Goal: Task Accomplishment & Management: Manage account settings

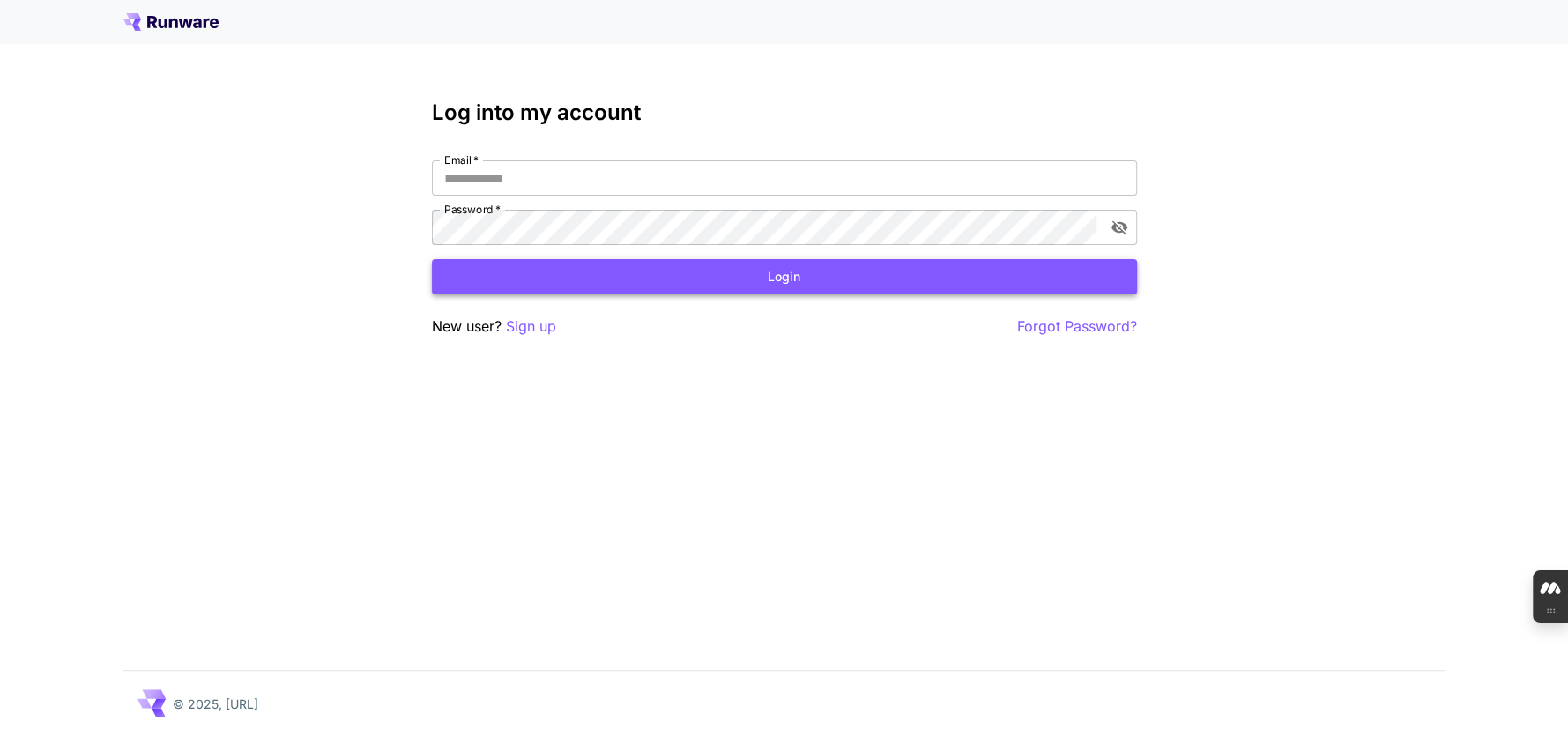
type input "**********"
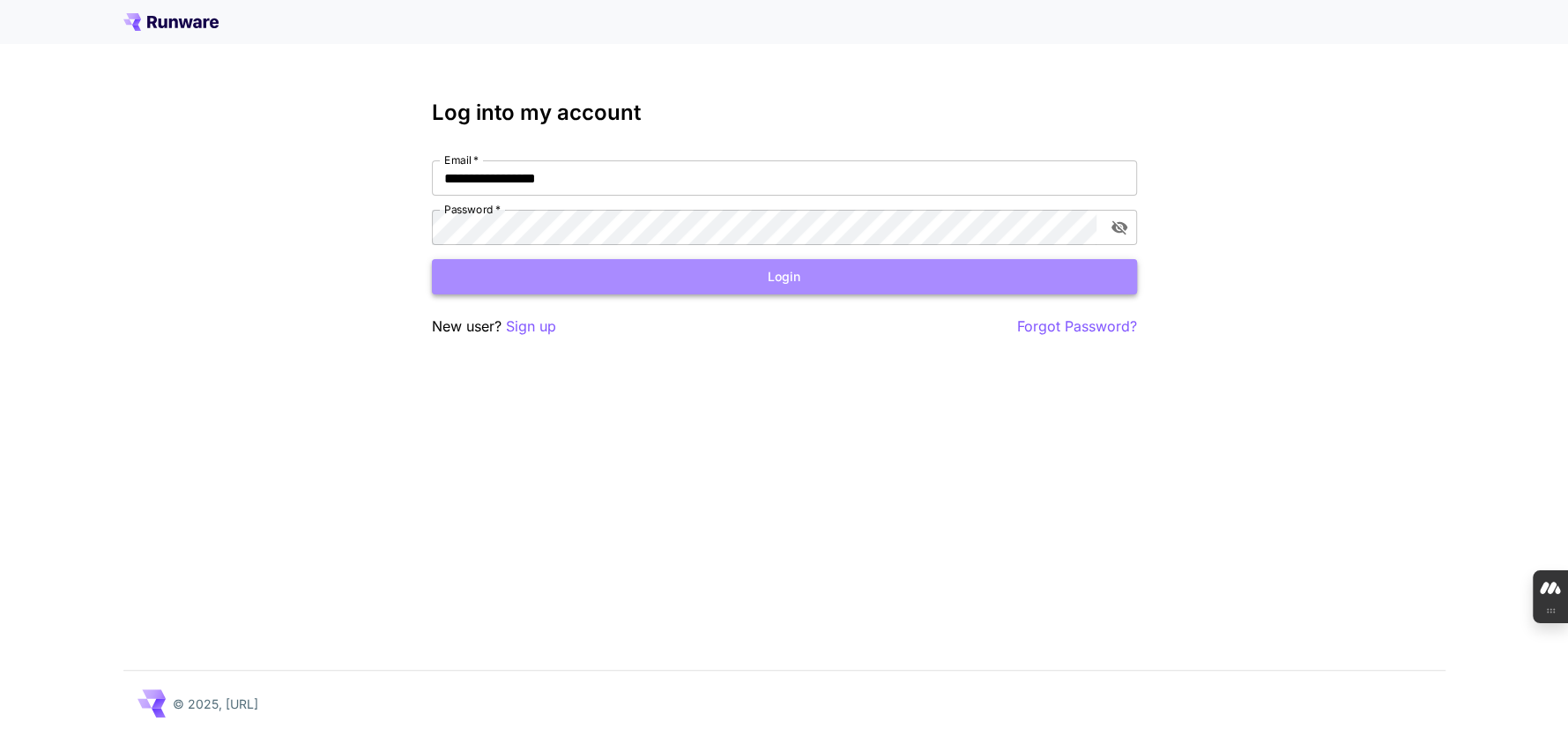
click at [772, 279] on button "Login" at bounding box center [784, 277] width 705 height 36
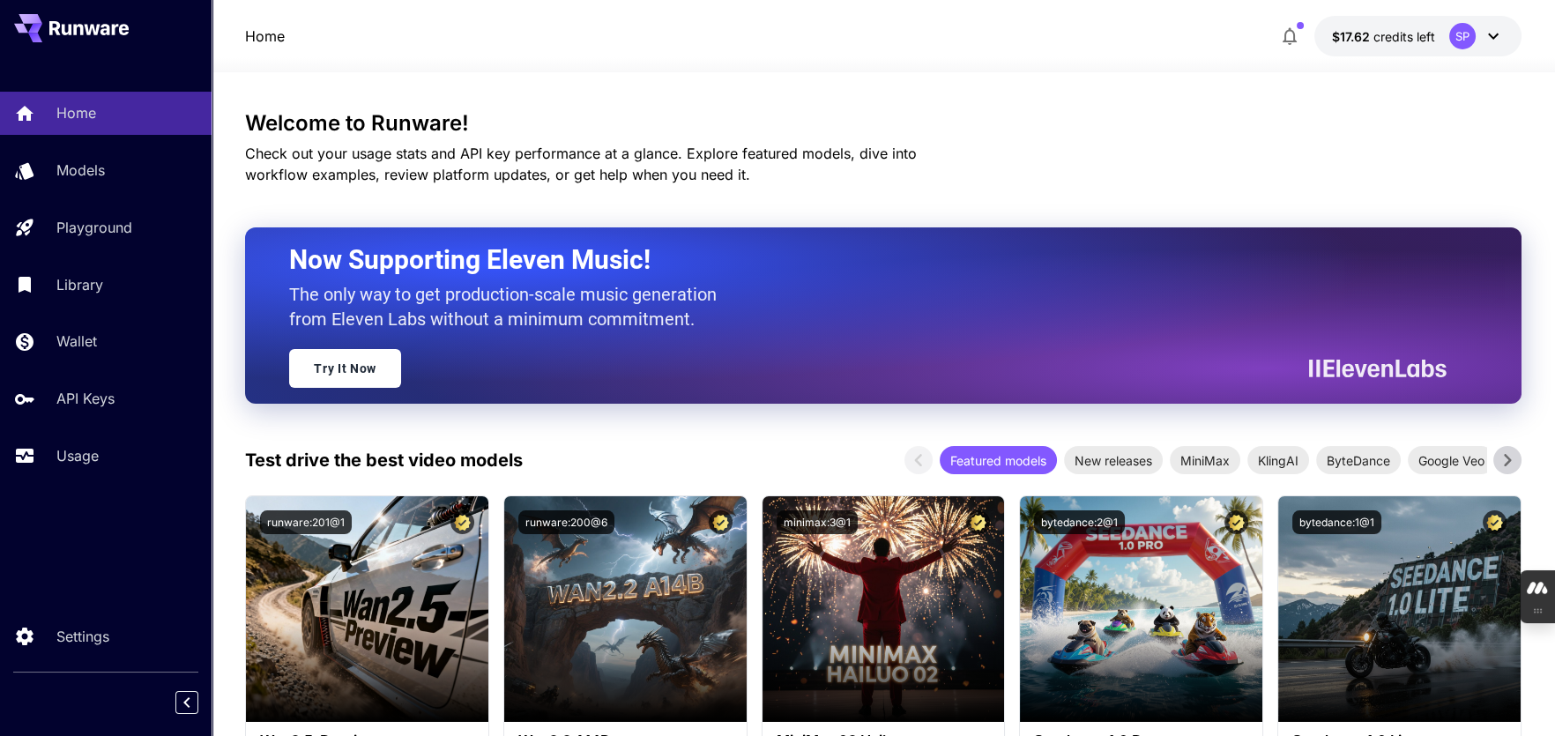
click at [1491, 36] on icon at bounding box center [1493, 37] width 11 height 6
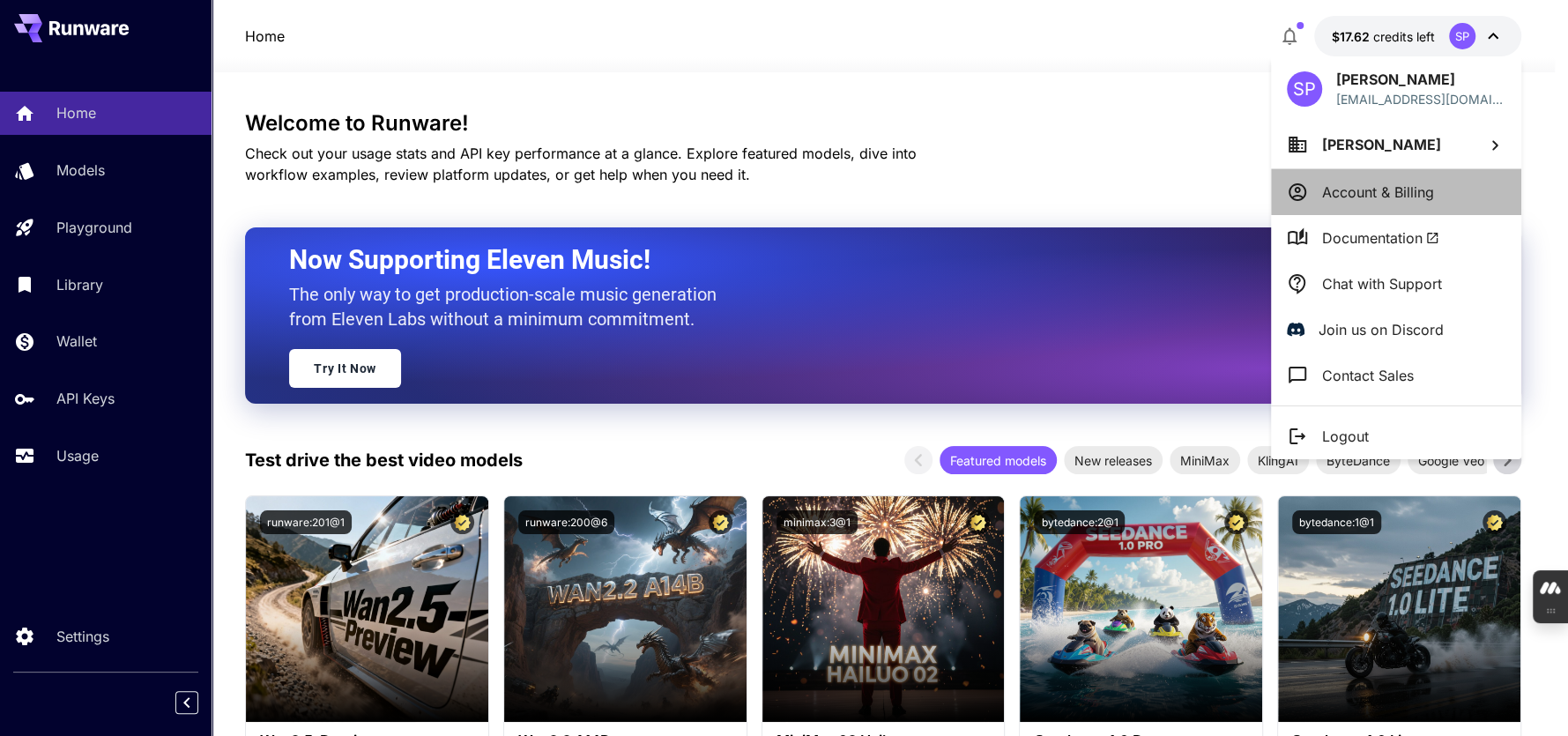
click at [1357, 189] on p "Account & Billing" at bounding box center [1378, 192] width 112 height 21
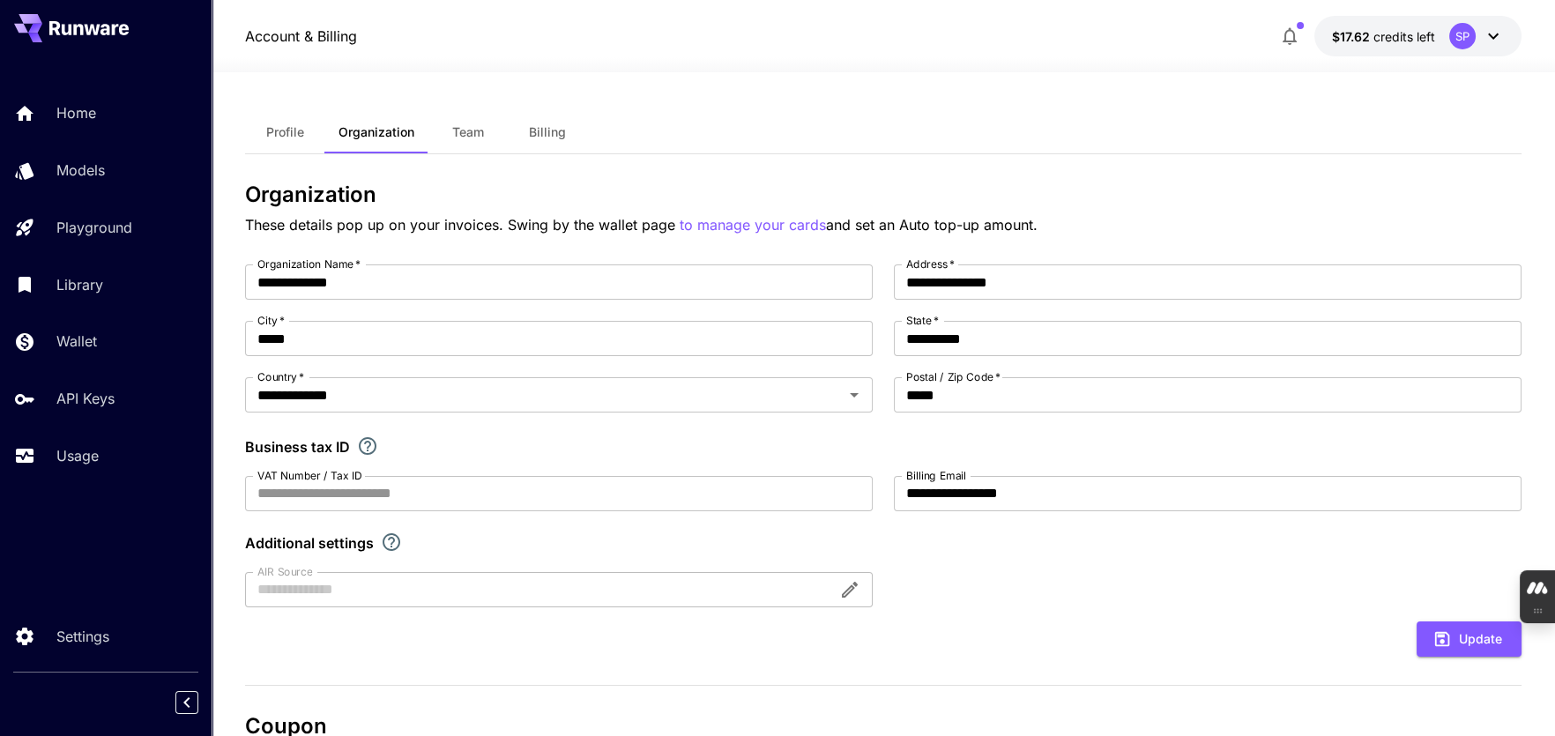
click at [1491, 36] on icon at bounding box center [1493, 37] width 11 height 6
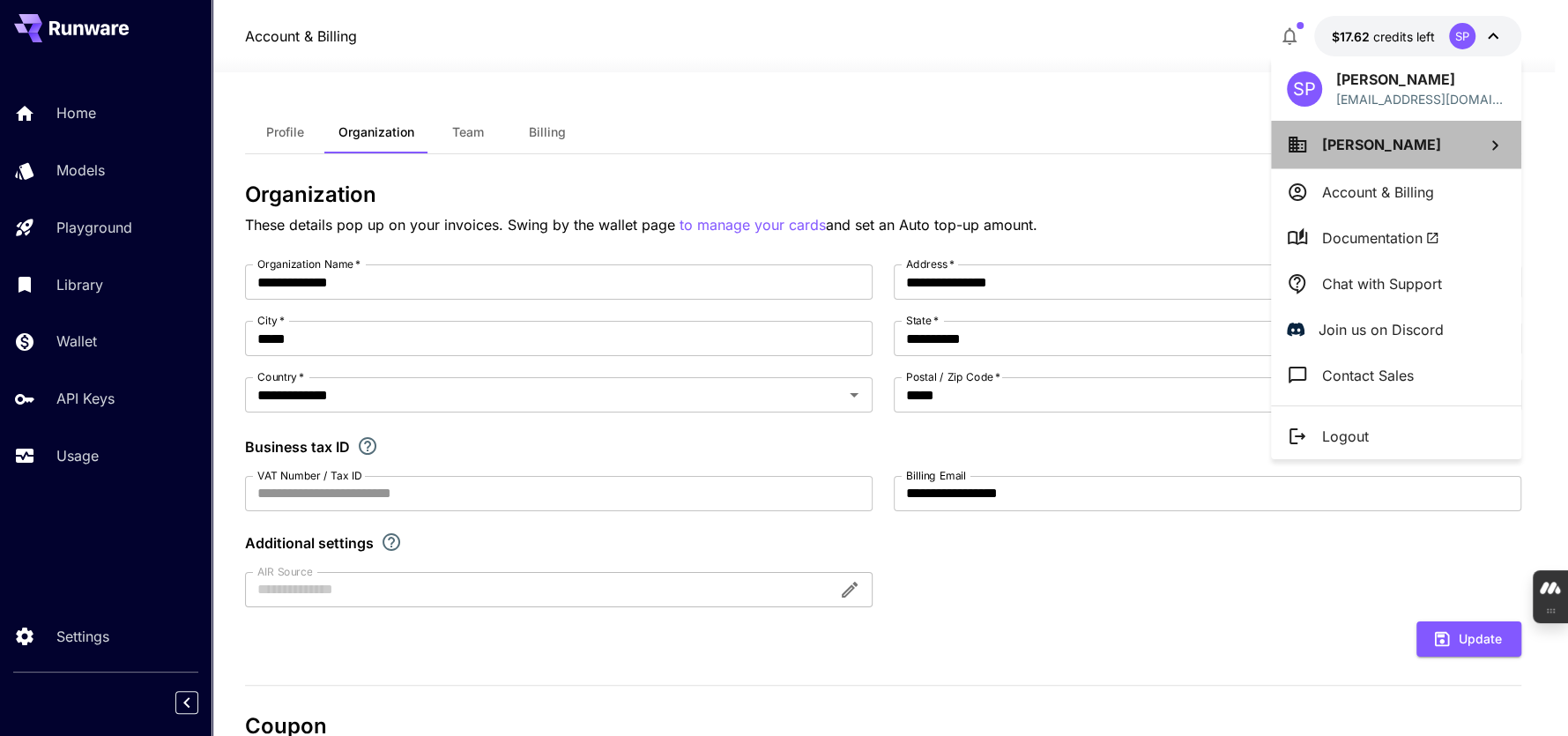
click at [1500, 146] on icon at bounding box center [1495, 145] width 21 height 21
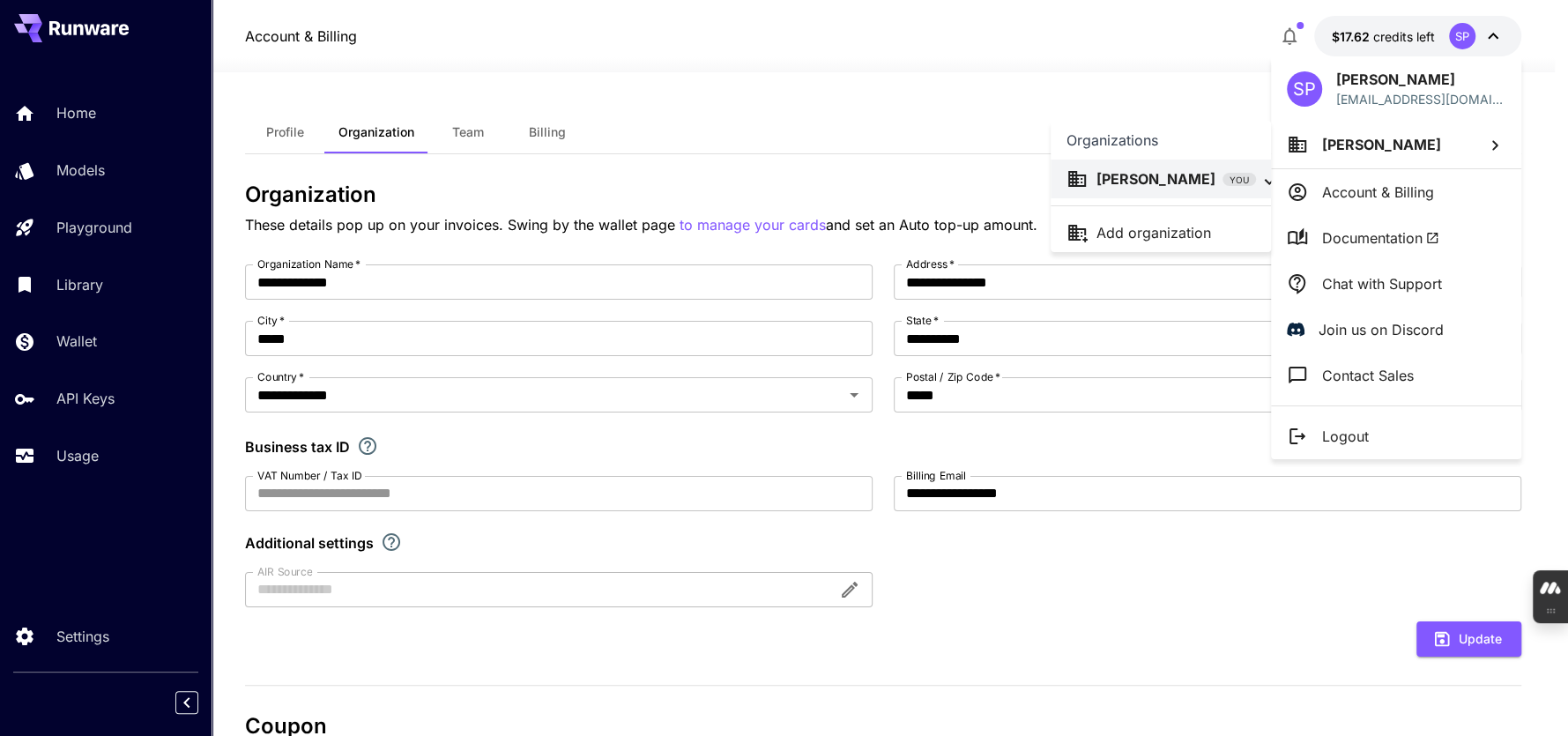
click at [1540, 149] on div at bounding box center [784, 368] width 1568 height 736
click at [1132, 53] on div at bounding box center [784, 368] width 1568 height 736
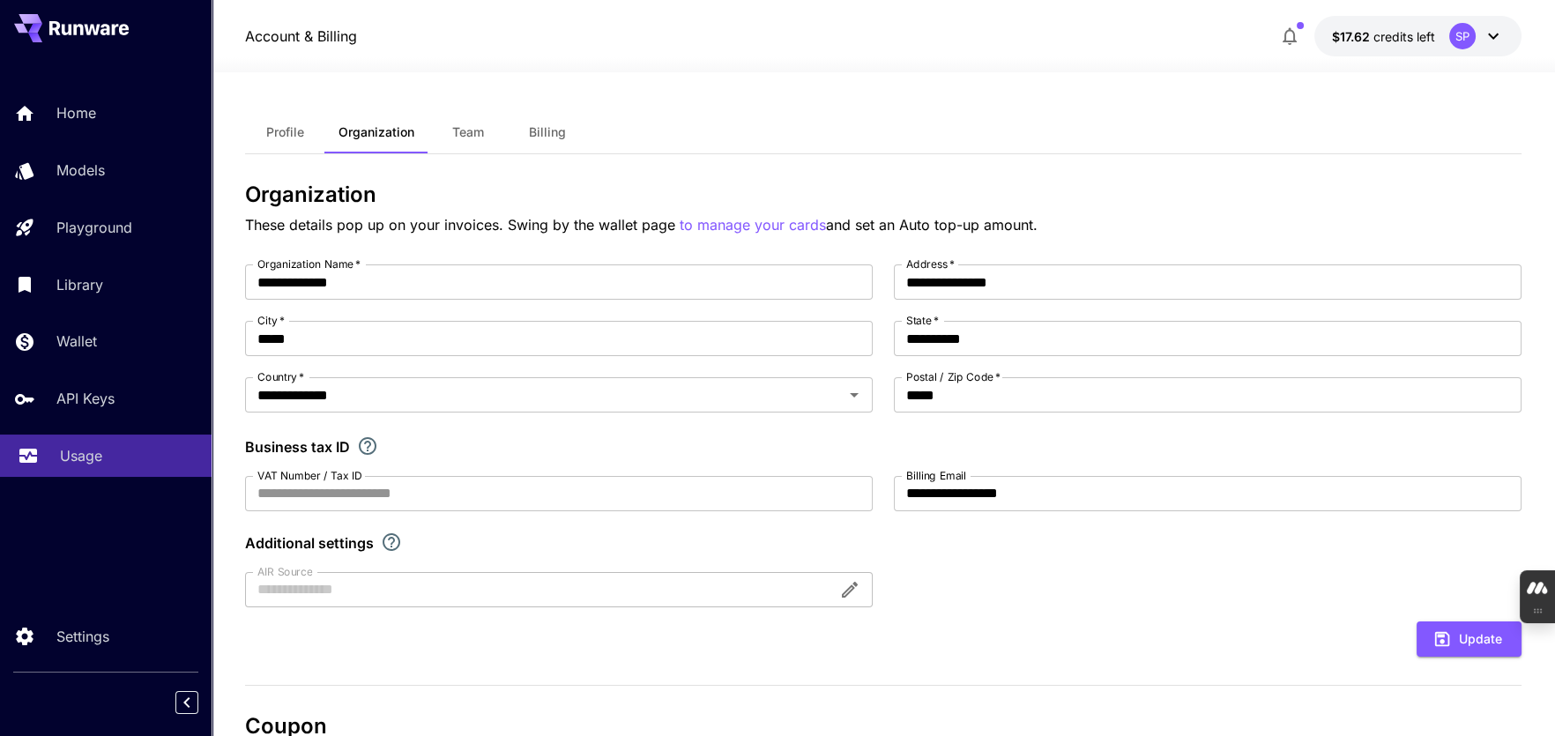
click at [88, 459] on p "Usage" at bounding box center [81, 455] width 42 height 21
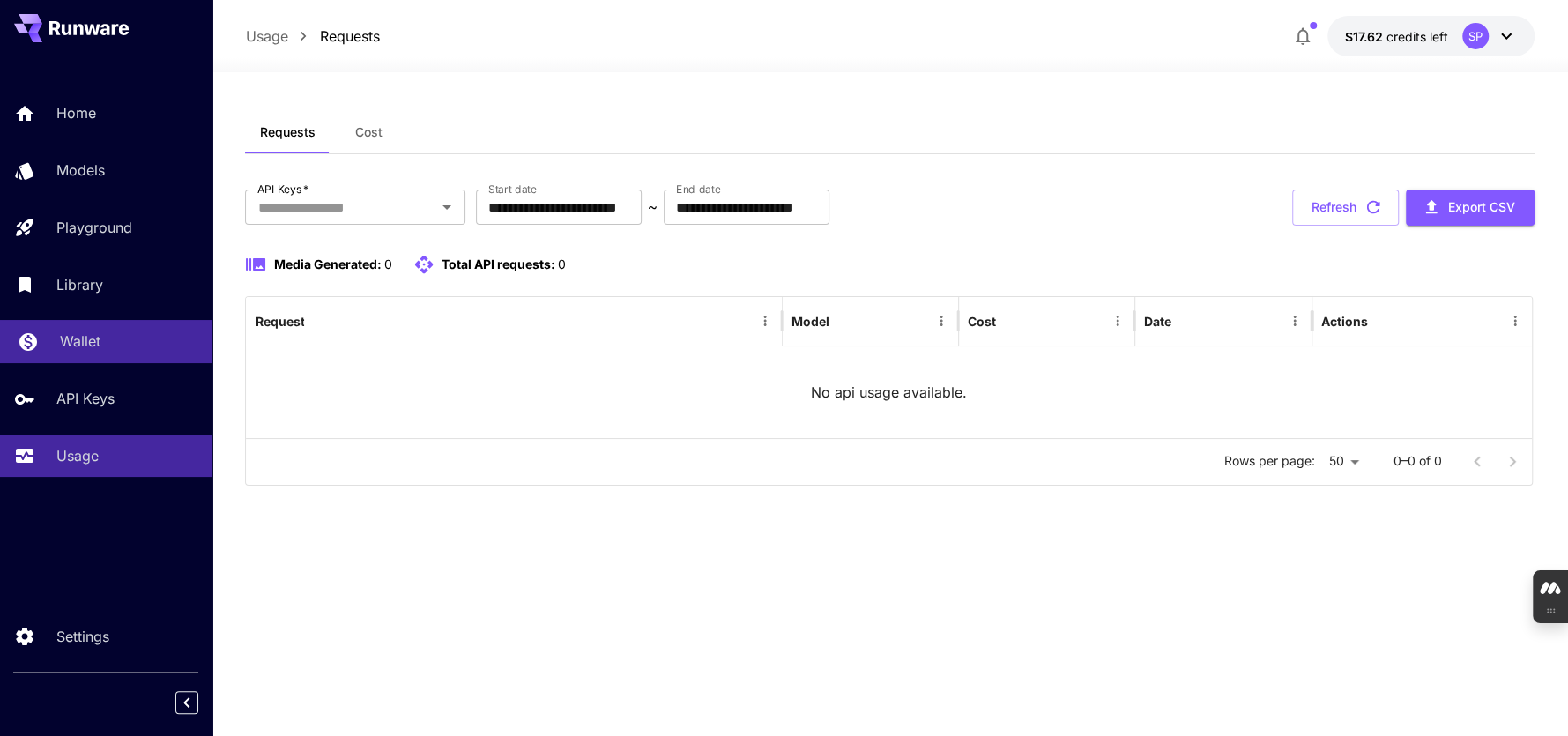
click at [89, 344] on p "Wallet" at bounding box center [80, 341] width 41 height 21
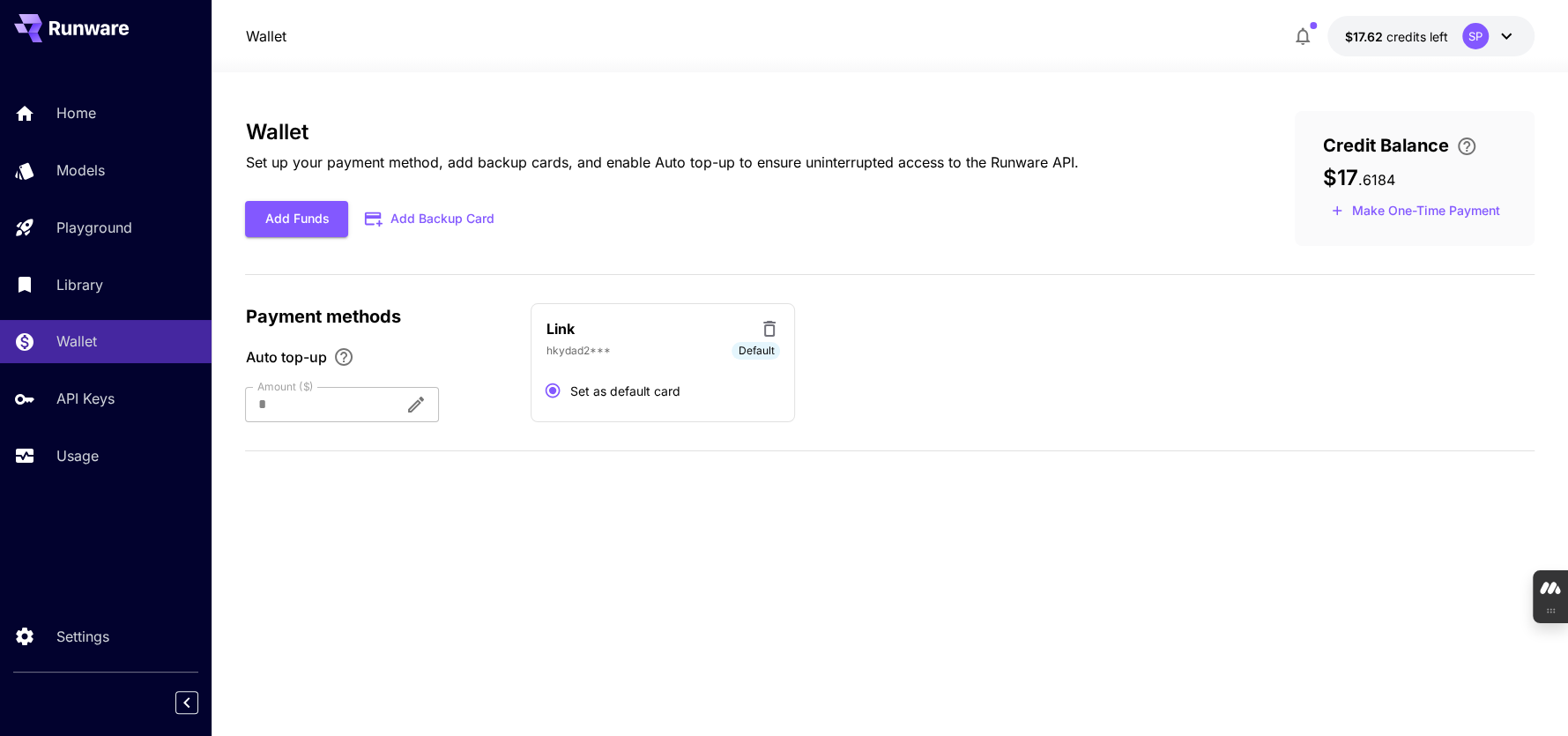
click at [1501, 36] on icon at bounding box center [1506, 36] width 21 height 21
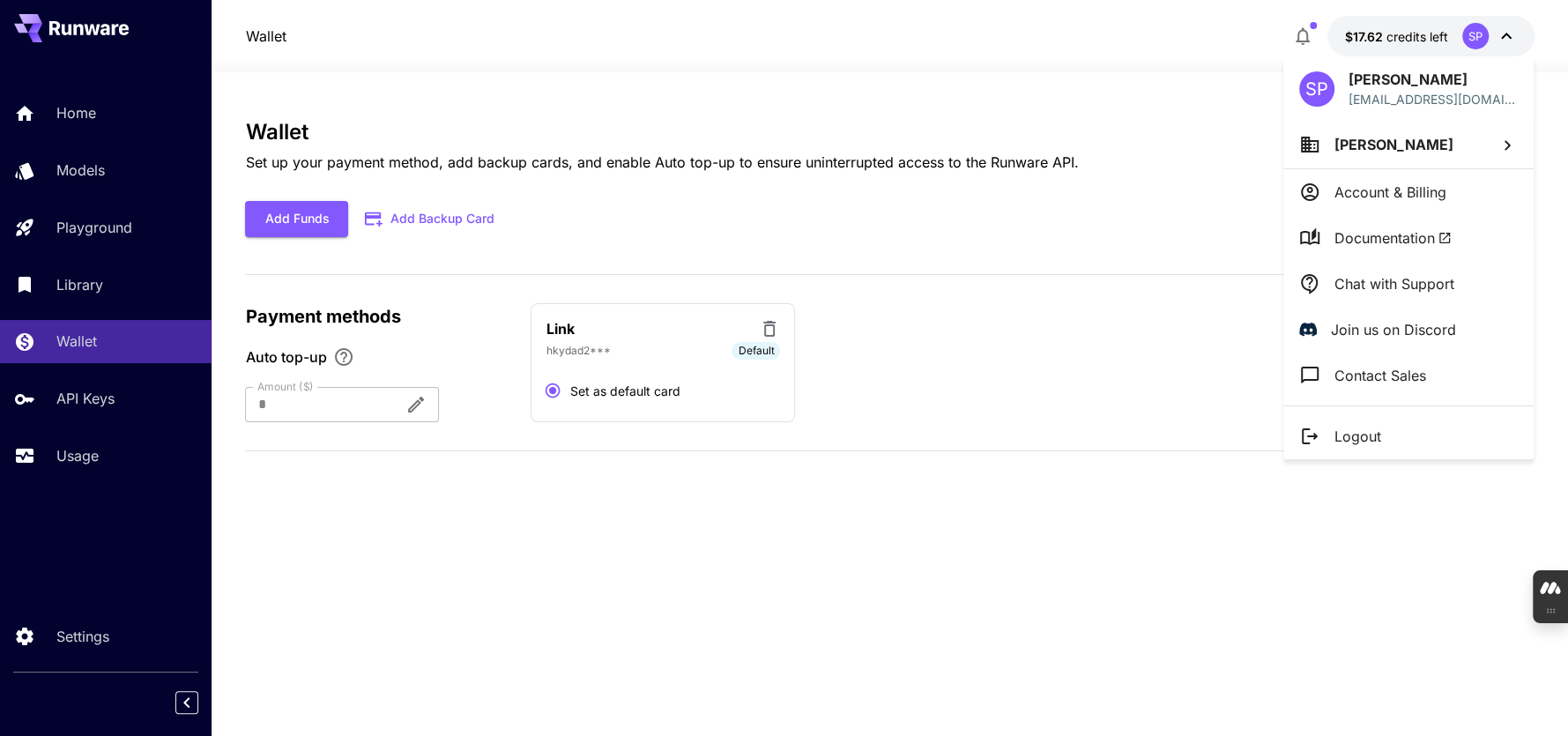
click at [1472, 37] on div at bounding box center [784, 368] width 1568 height 736
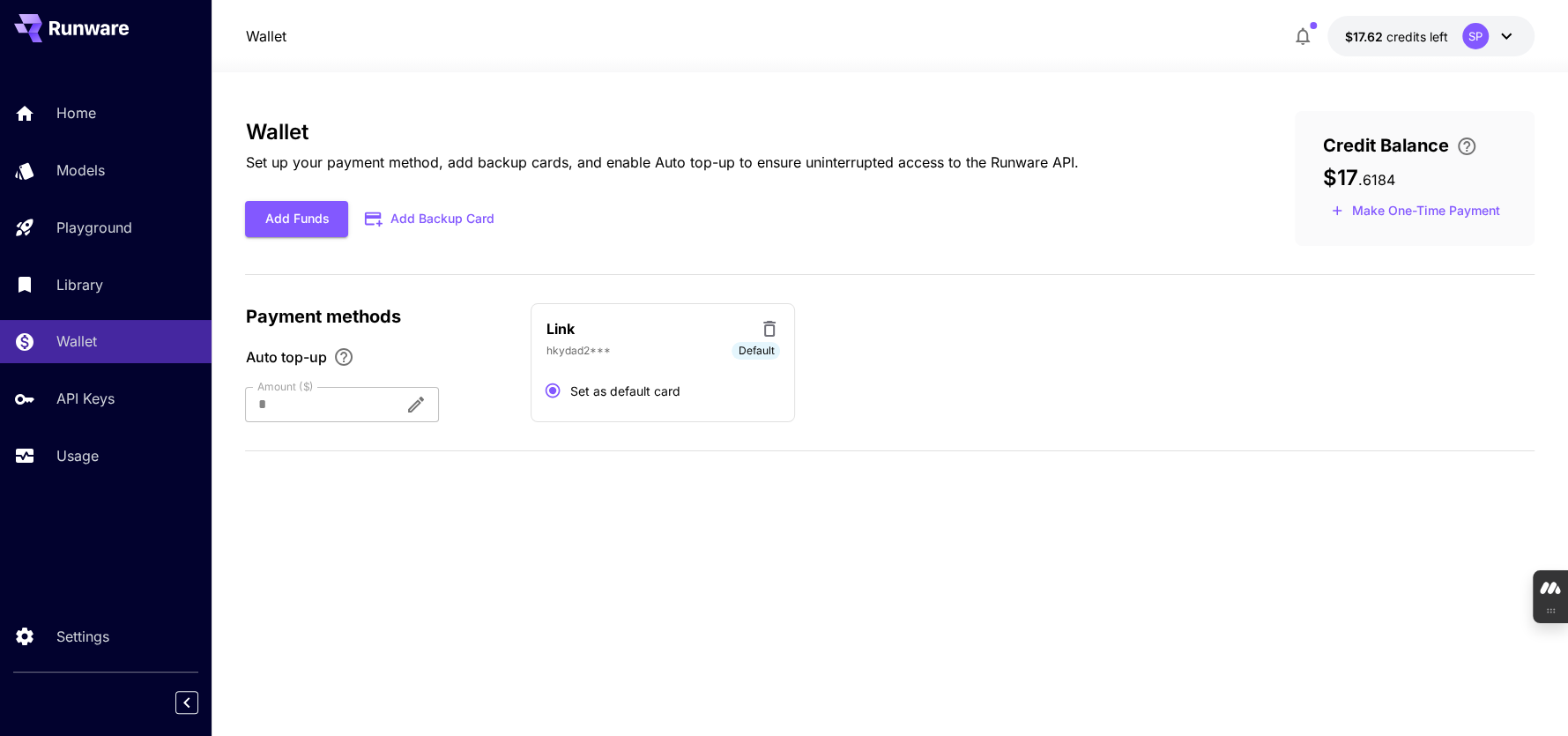
click at [1460, 35] on button "$17.62 credits left SP" at bounding box center [1431, 36] width 207 height 41
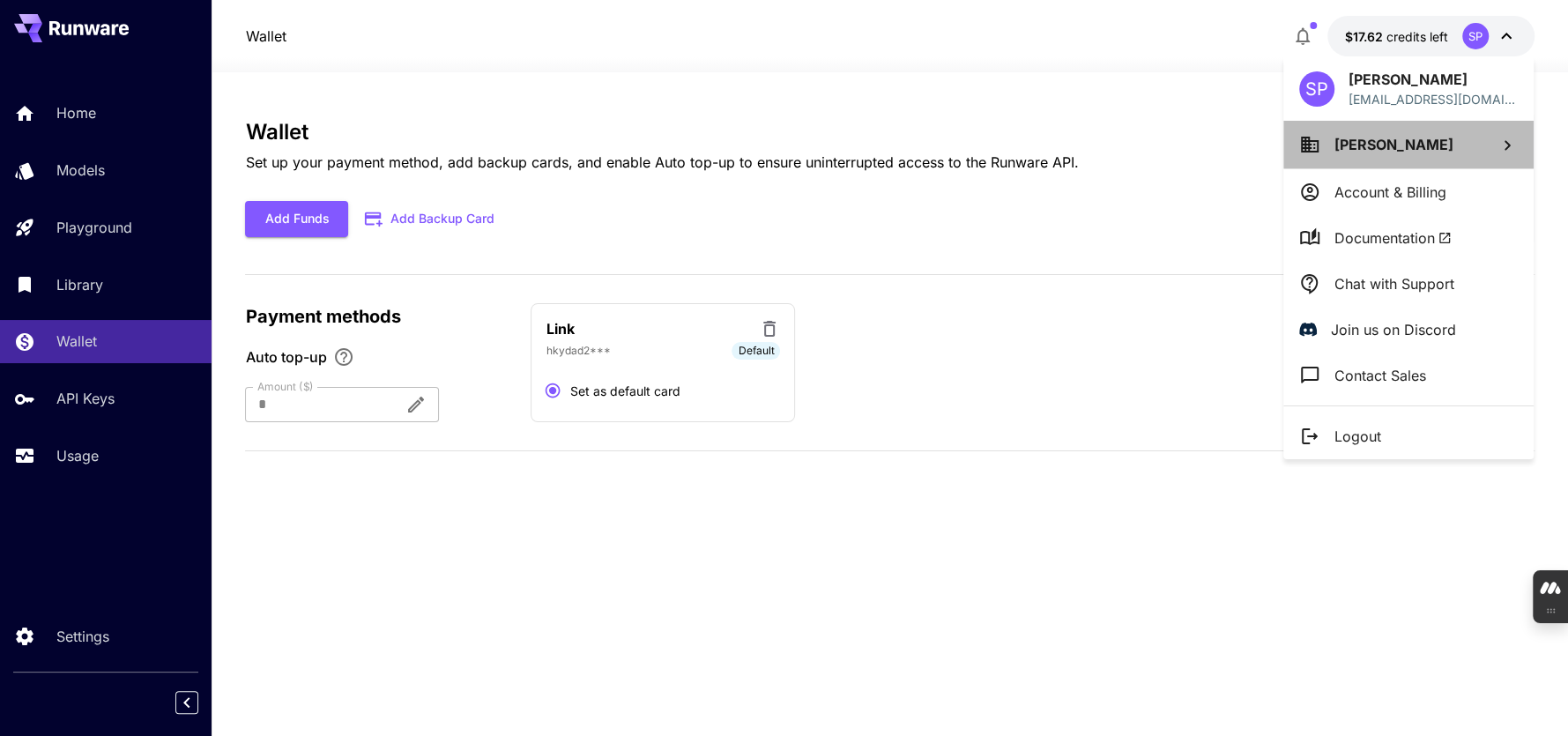
click at [1404, 141] on span "[PERSON_NAME]" at bounding box center [1394, 145] width 119 height 18
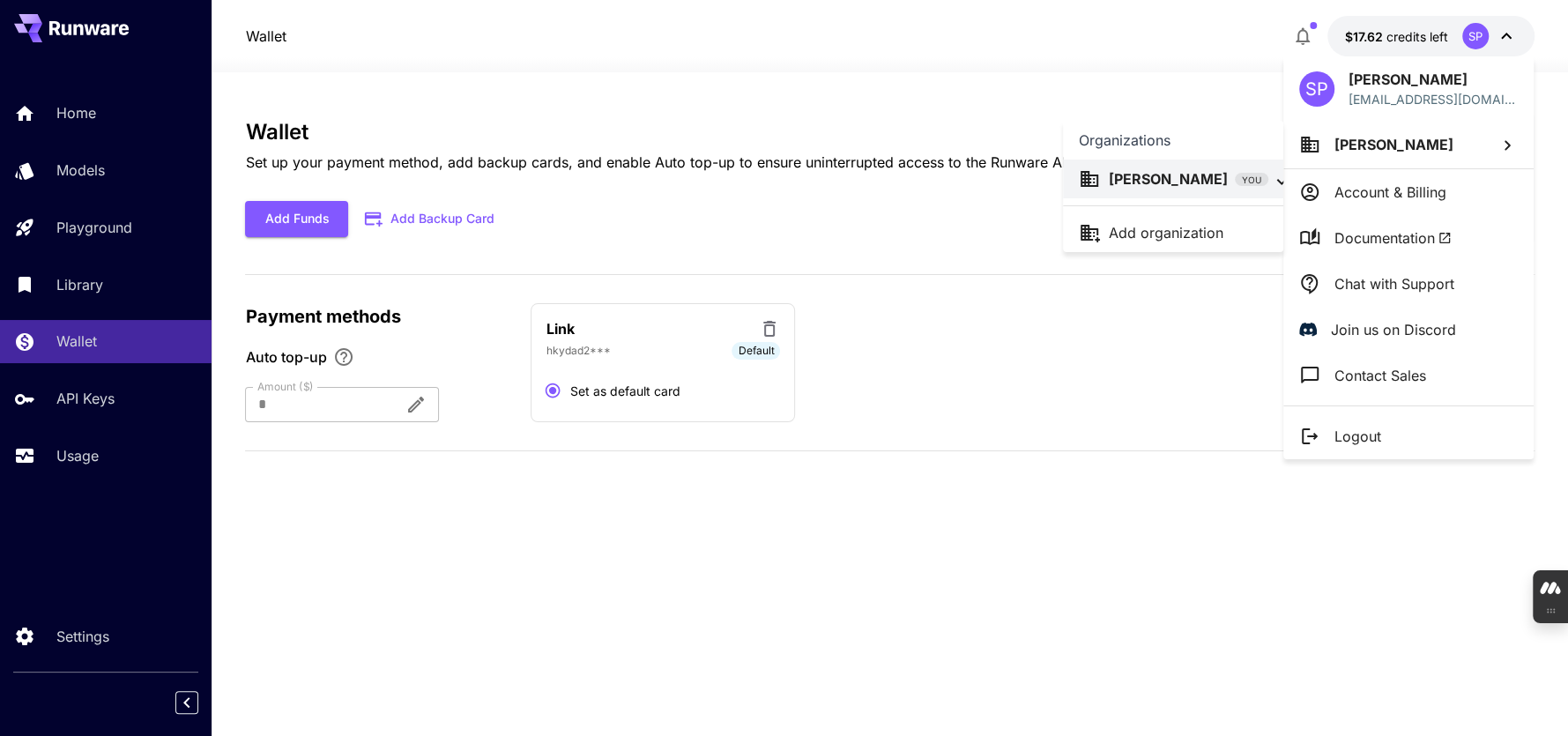
click at [963, 54] on div at bounding box center [784, 368] width 1568 height 736
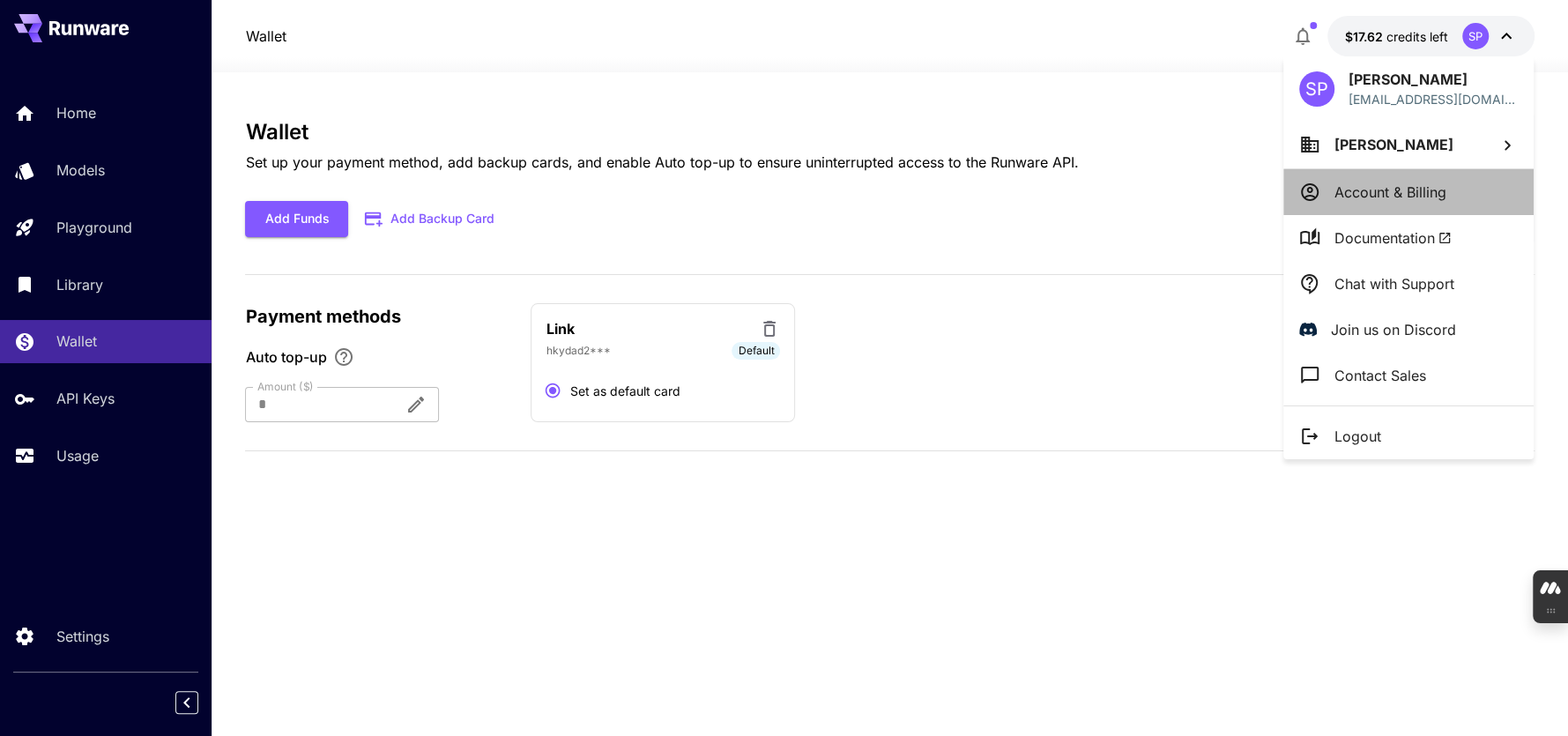
click at [1403, 192] on p "Account & Billing" at bounding box center [1391, 192] width 112 height 21
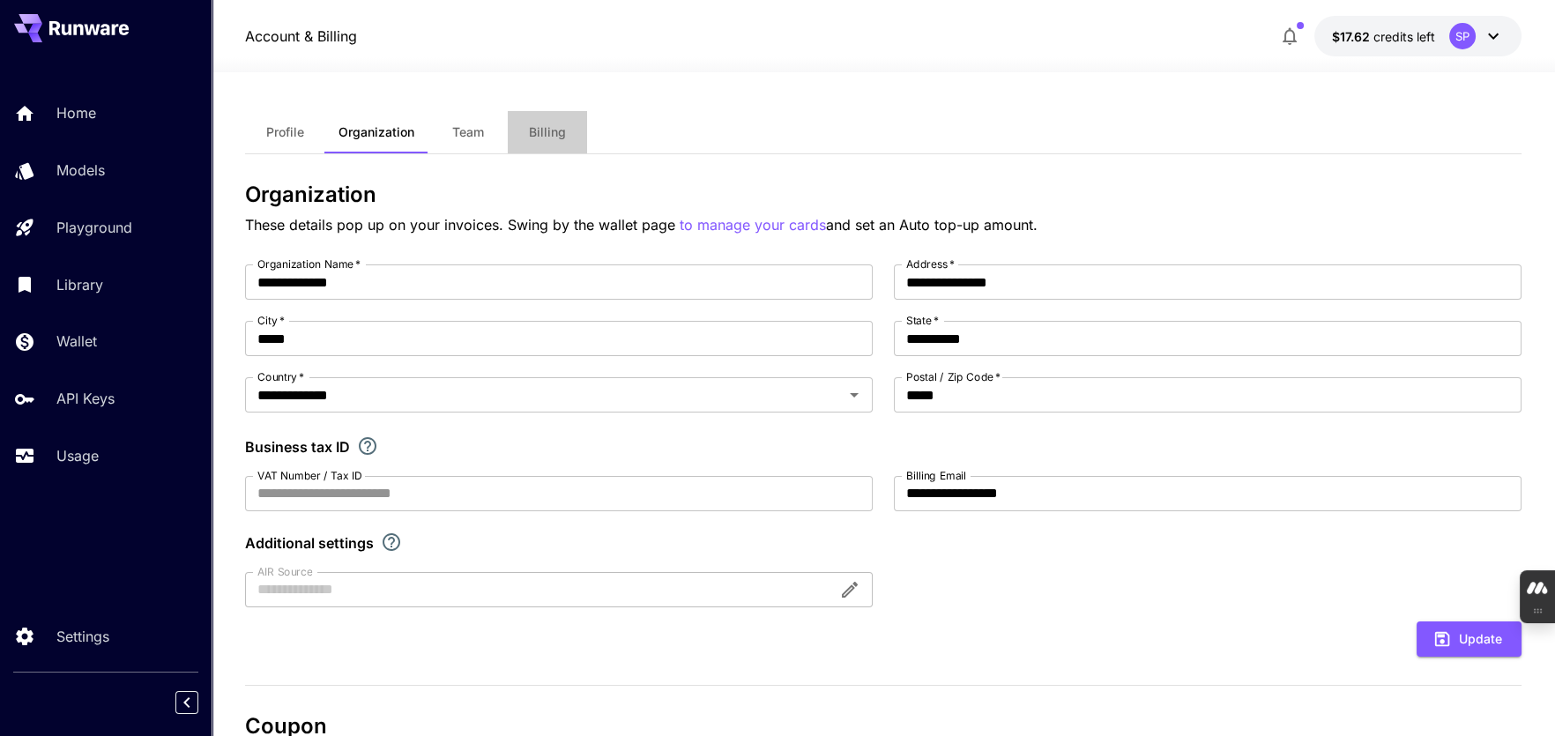
click at [555, 136] on span "Billing" at bounding box center [547, 132] width 37 height 16
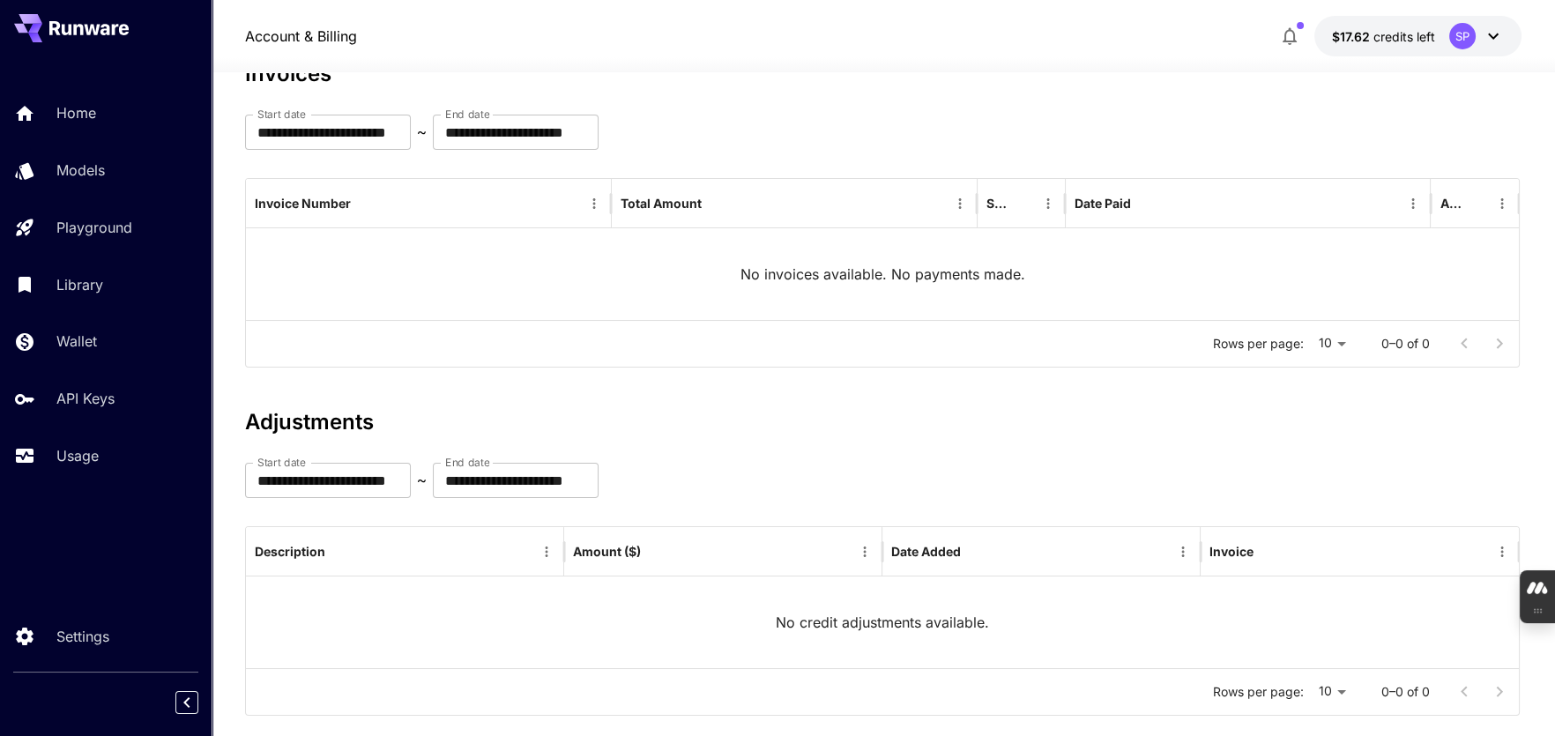
scroll to position [153, 0]
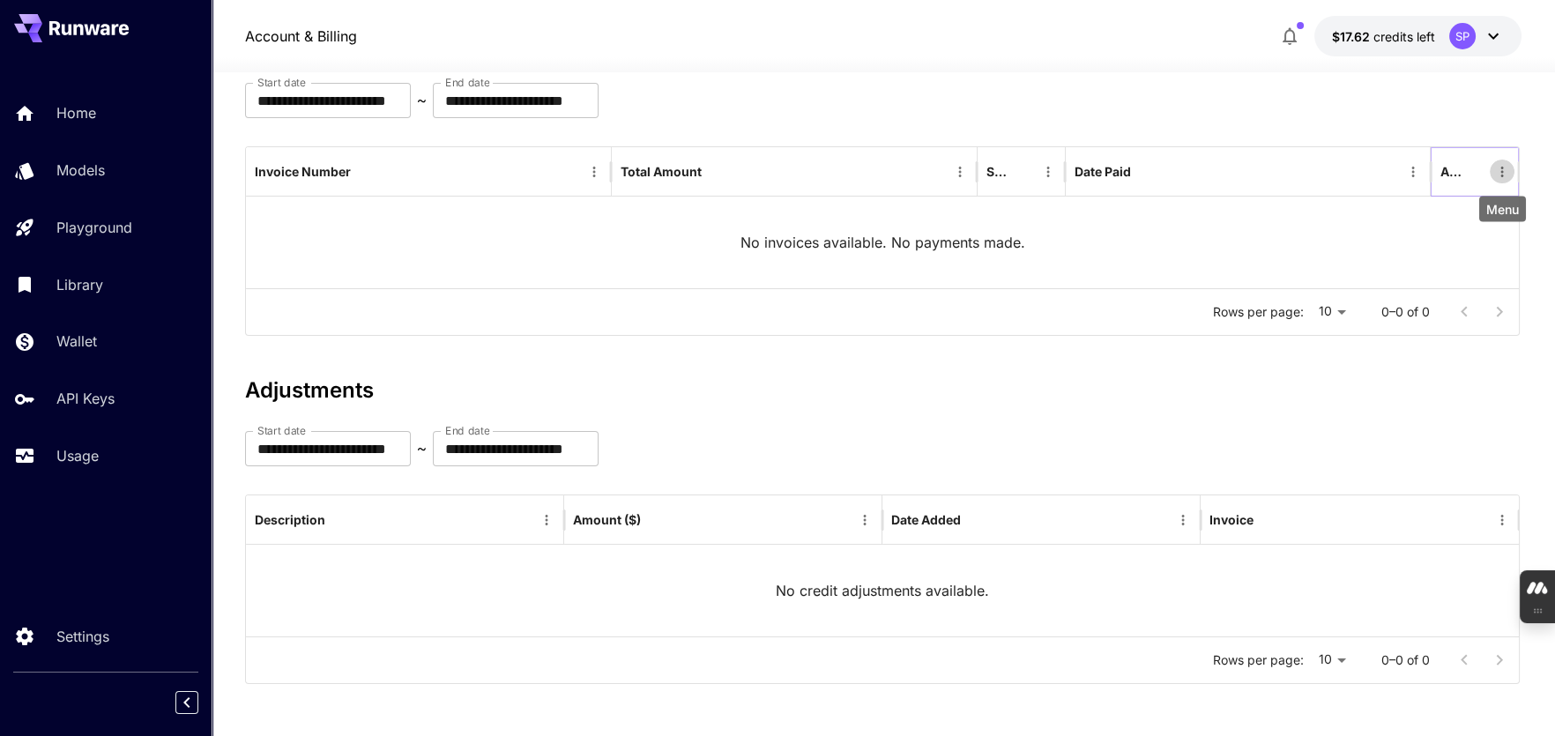
click at [1505, 175] on icon "Menu" at bounding box center [1502, 172] width 16 height 16
click at [1208, 216] on div "No invoices available. No payments made." at bounding box center [882, 243] width 1273 height 92
click at [1369, 29] on span "$17.62" at bounding box center [1352, 36] width 41 height 15
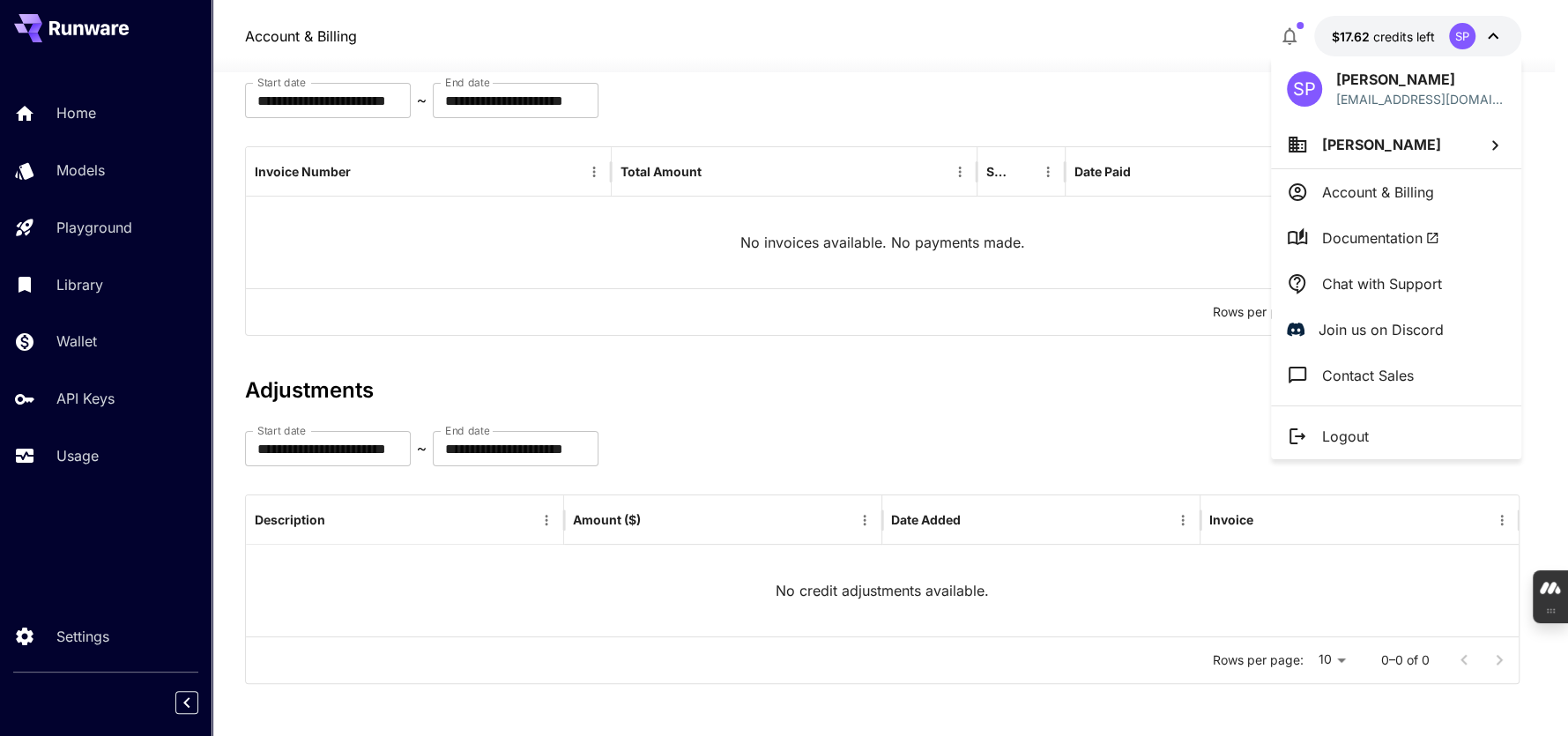
click at [1368, 35] on div at bounding box center [784, 368] width 1568 height 736
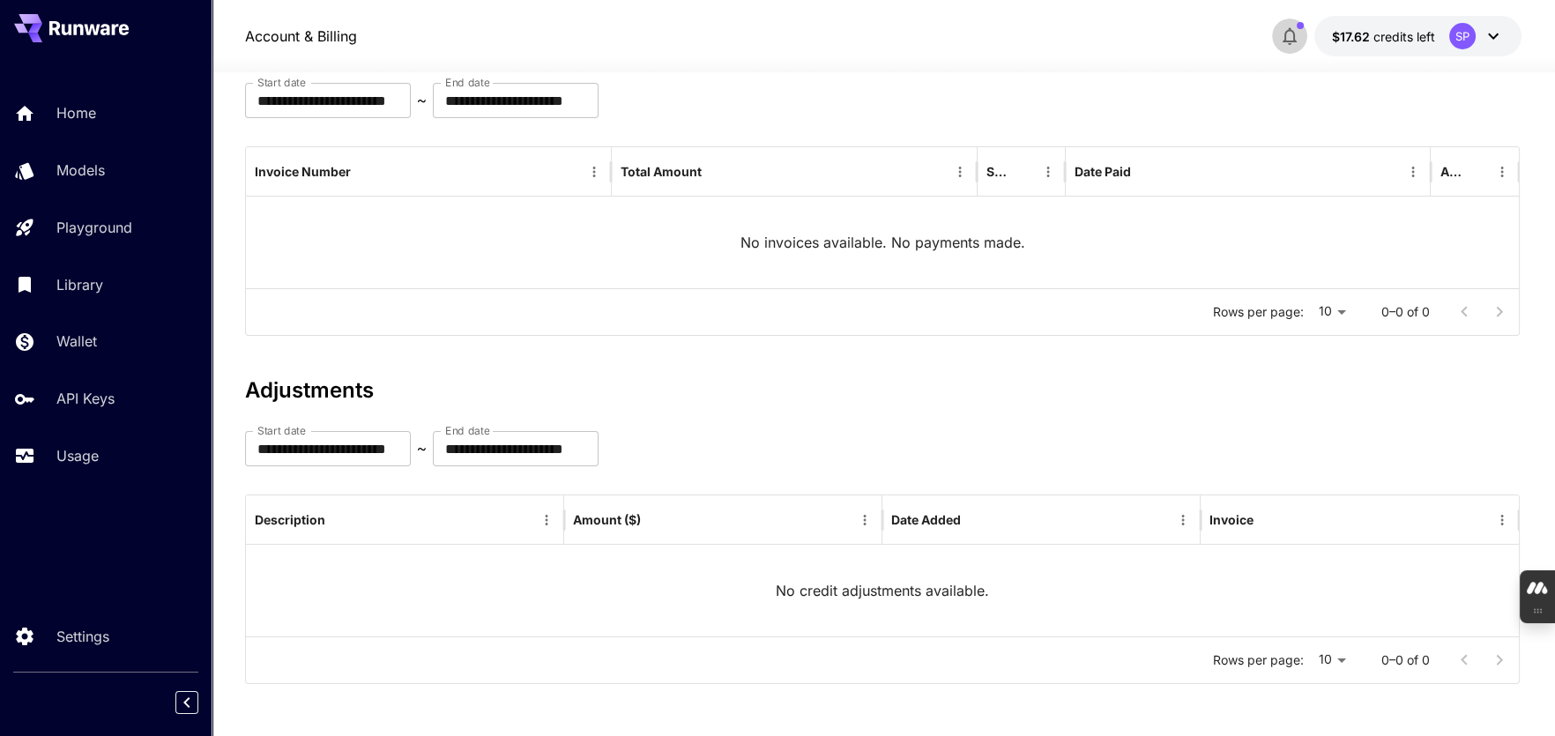
click at [1287, 36] on icon "button" at bounding box center [1289, 36] width 21 height 21
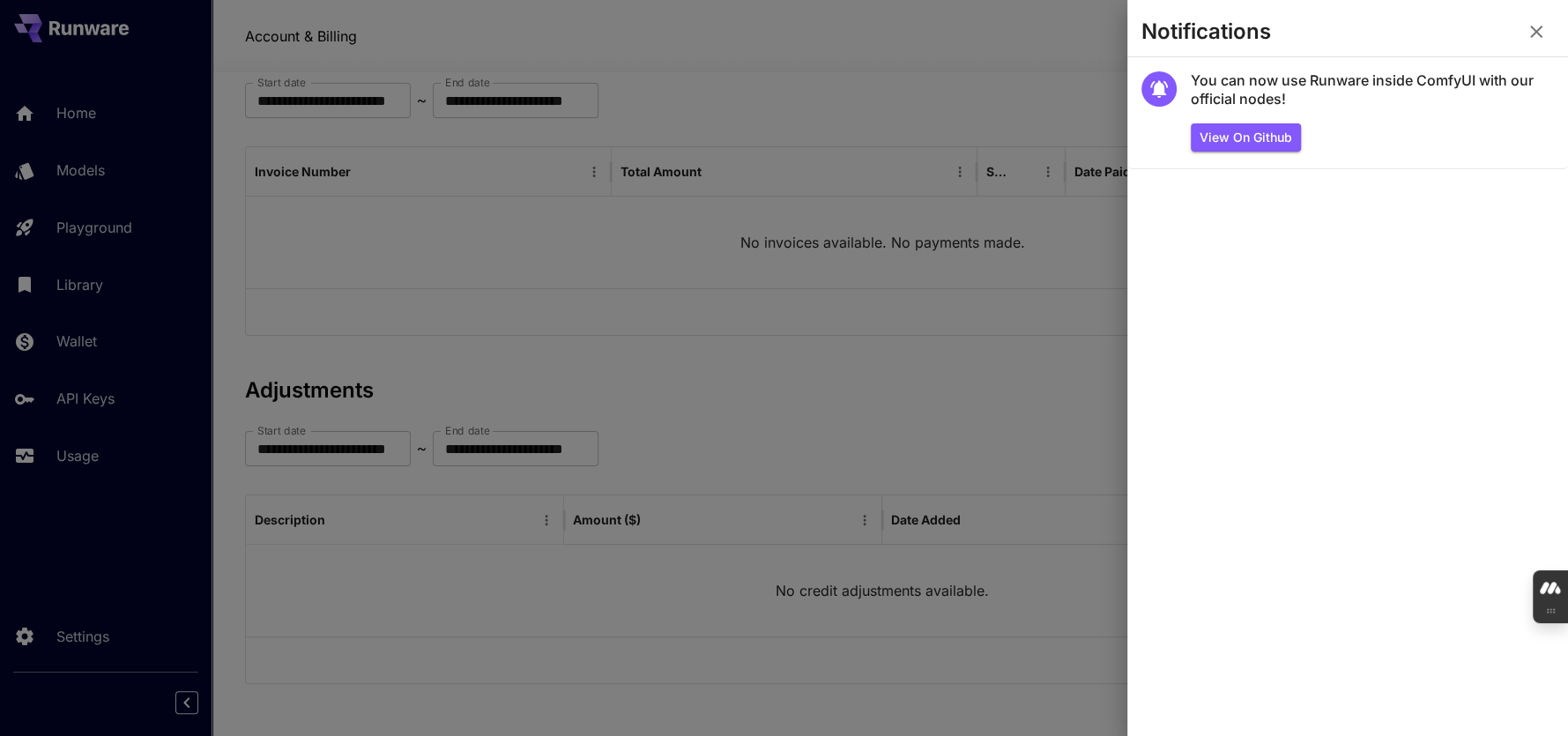
click at [1535, 34] on icon "button" at bounding box center [1536, 31] width 21 height 21
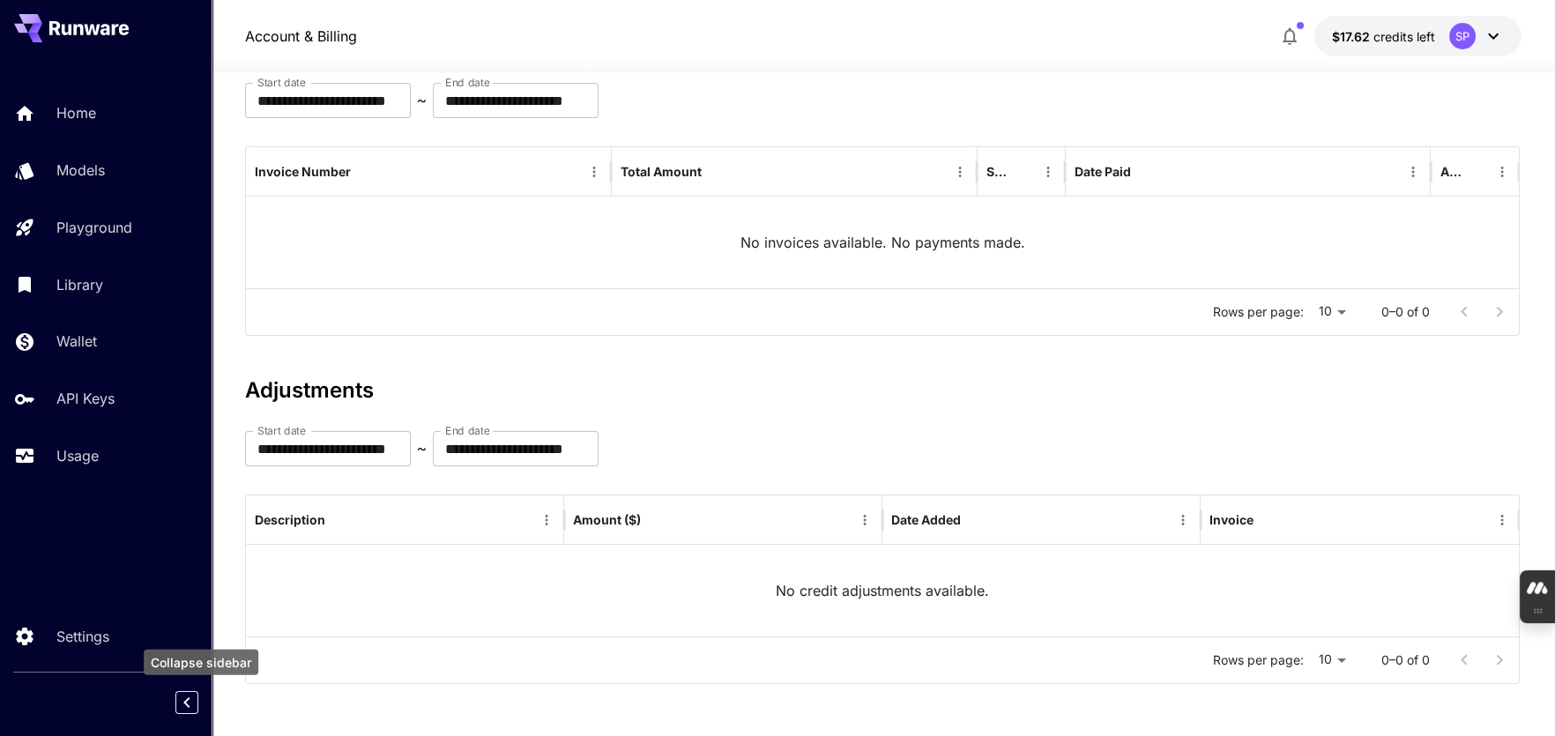
click at [190, 705] on icon "Collapse sidebar" at bounding box center [186, 702] width 21 height 21
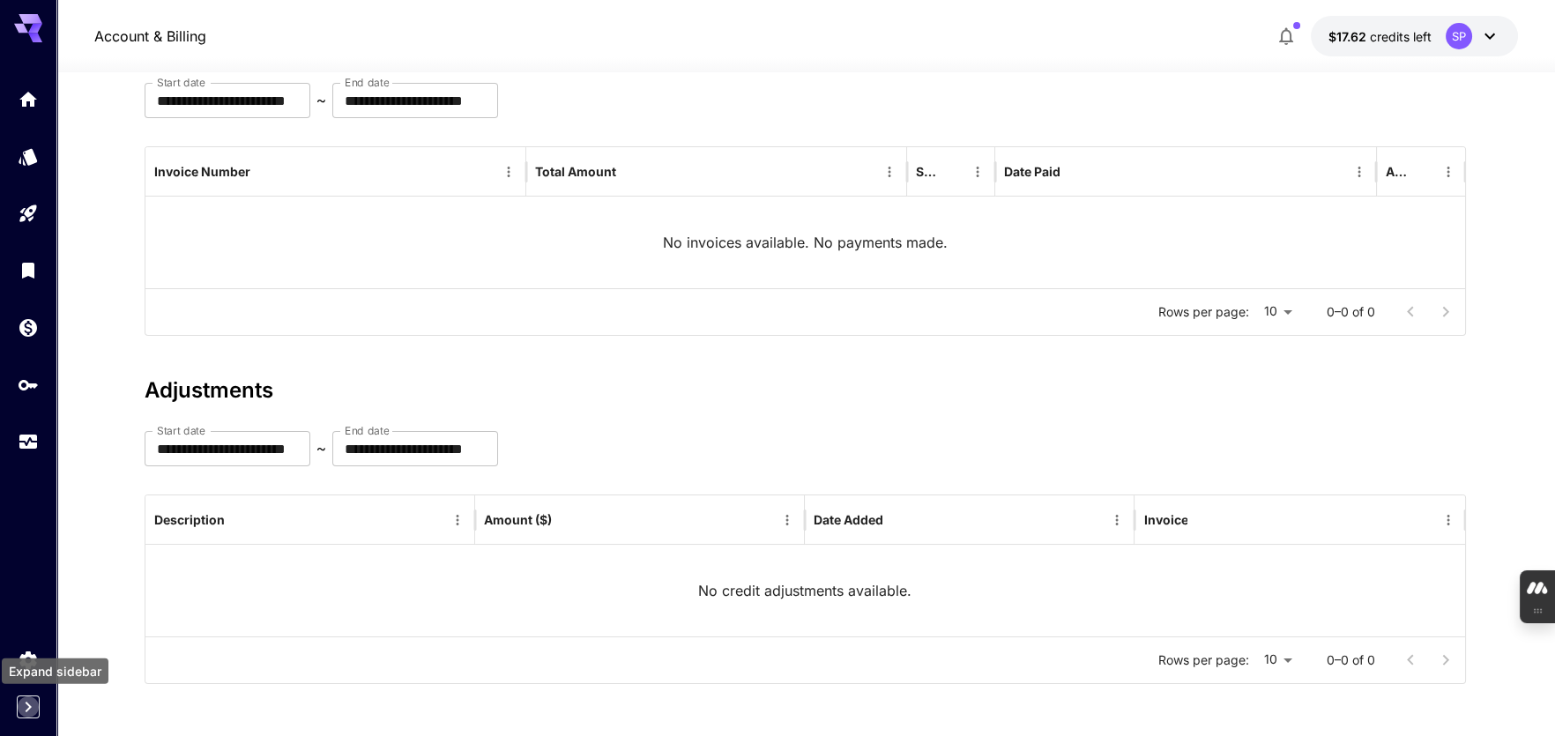
click at [22, 704] on icon "Expand sidebar" at bounding box center [28, 707] width 21 height 21
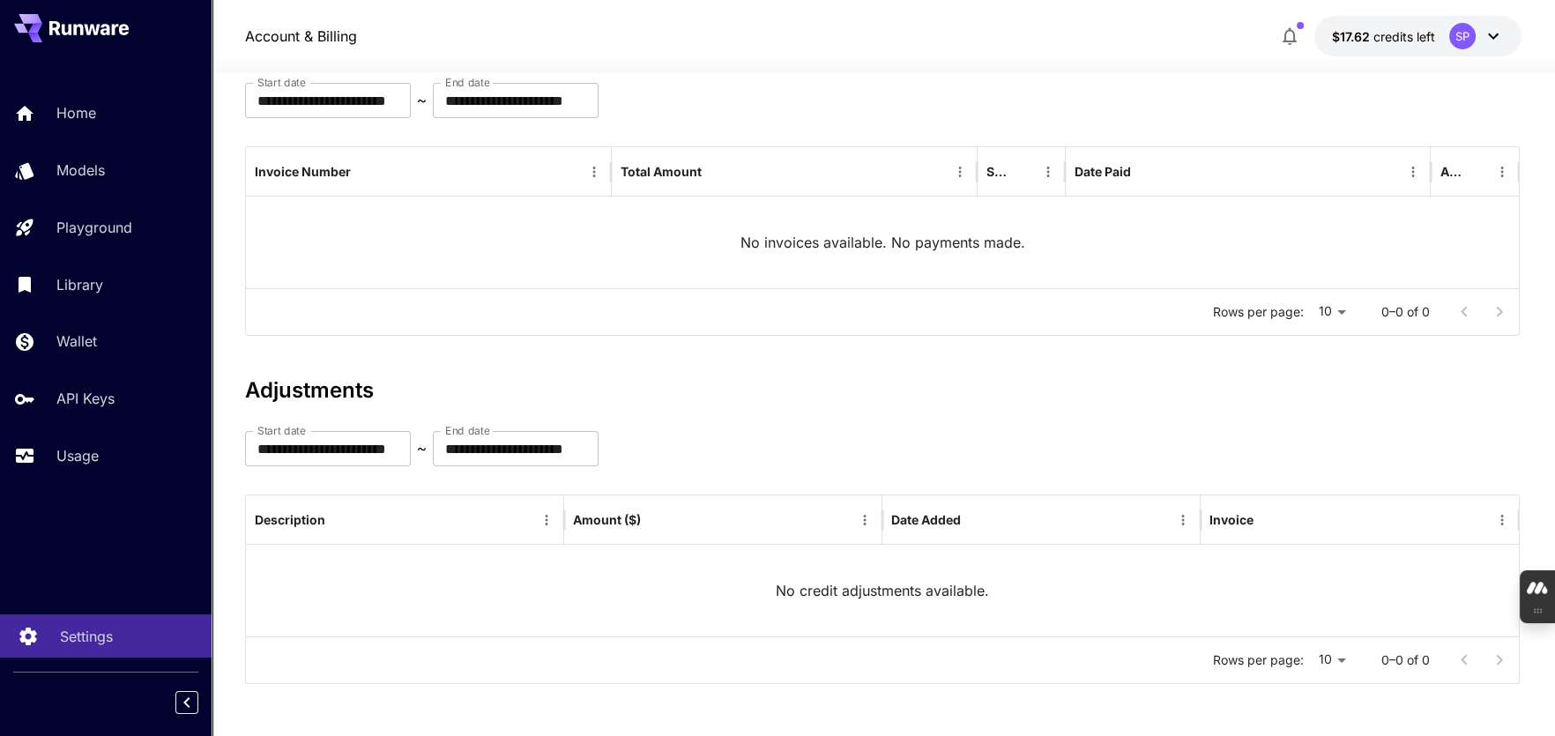
click at [24, 624] on icon at bounding box center [28, 631] width 21 height 21
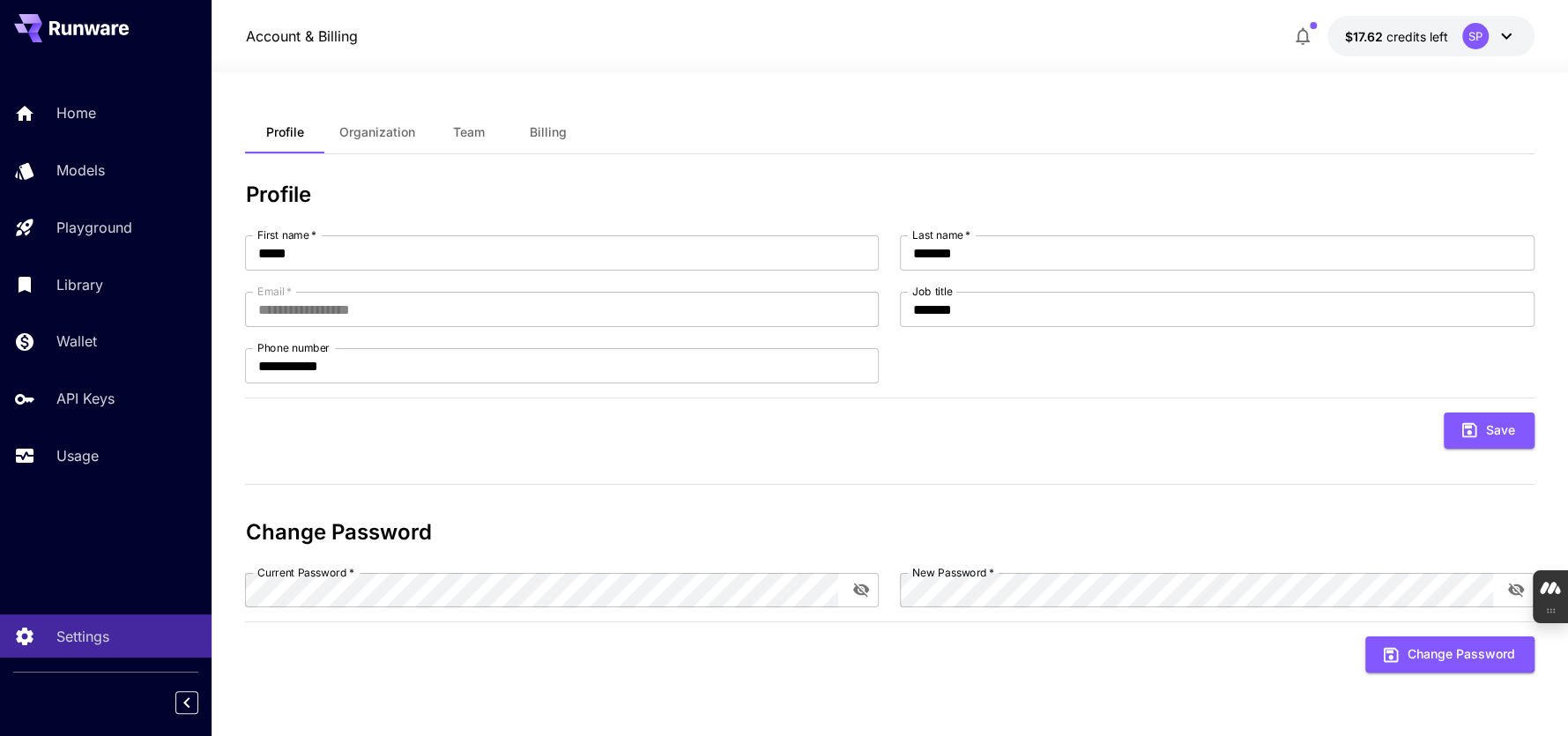
click at [396, 138] on span "Organization" at bounding box center [377, 132] width 76 height 16
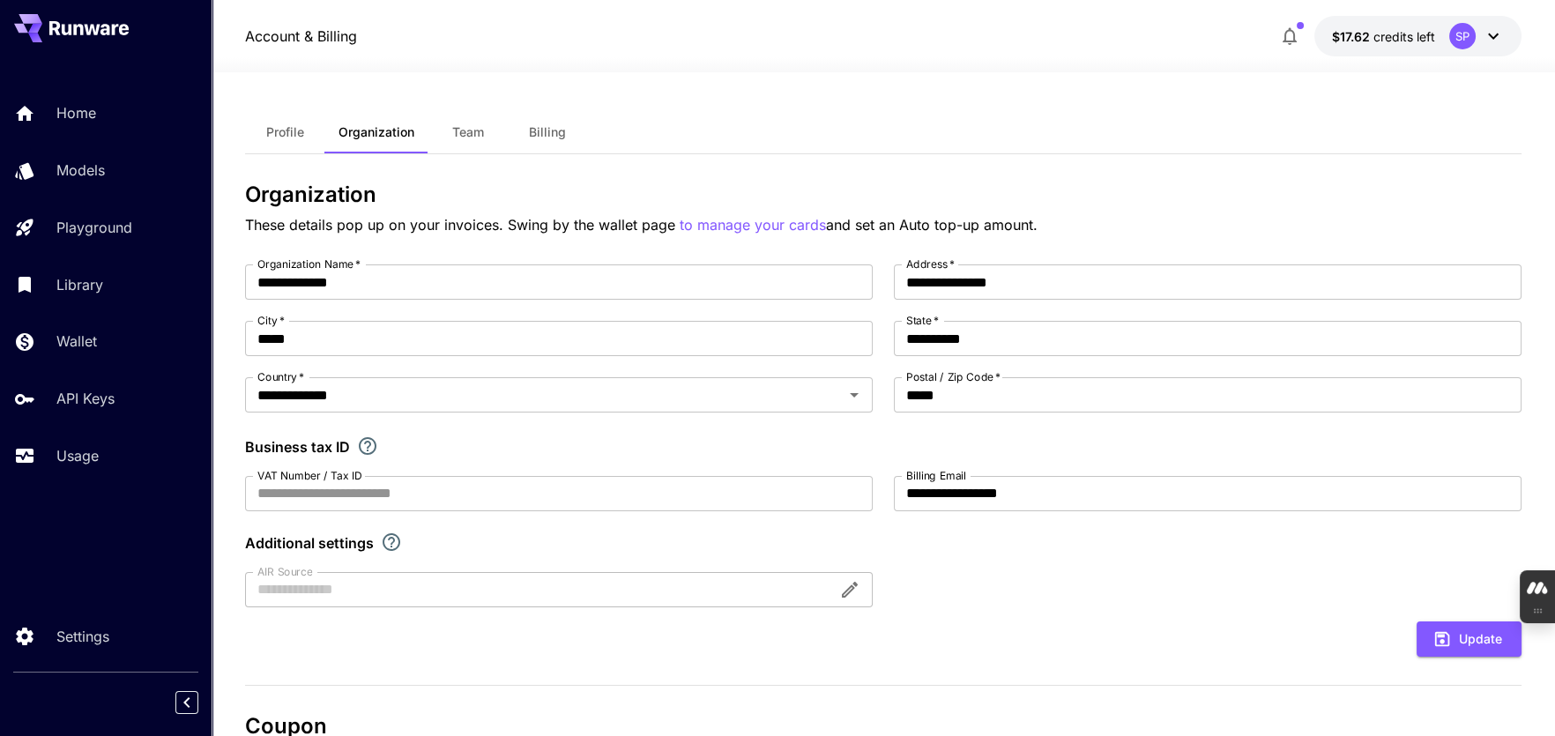
click at [457, 137] on span "Team" at bounding box center [468, 132] width 32 height 16
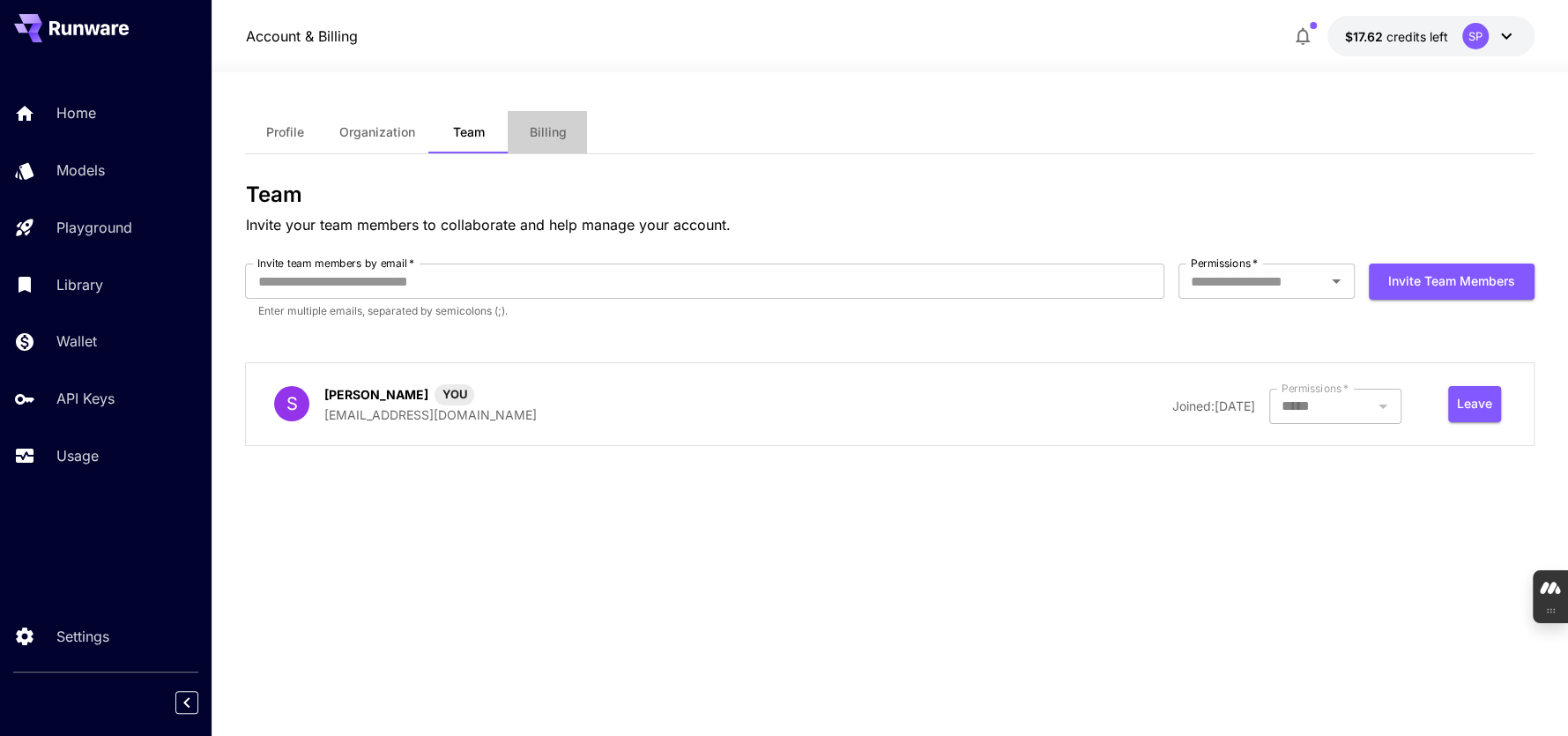
click at [548, 136] on span "Billing" at bounding box center [547, 132] width 37 height 16
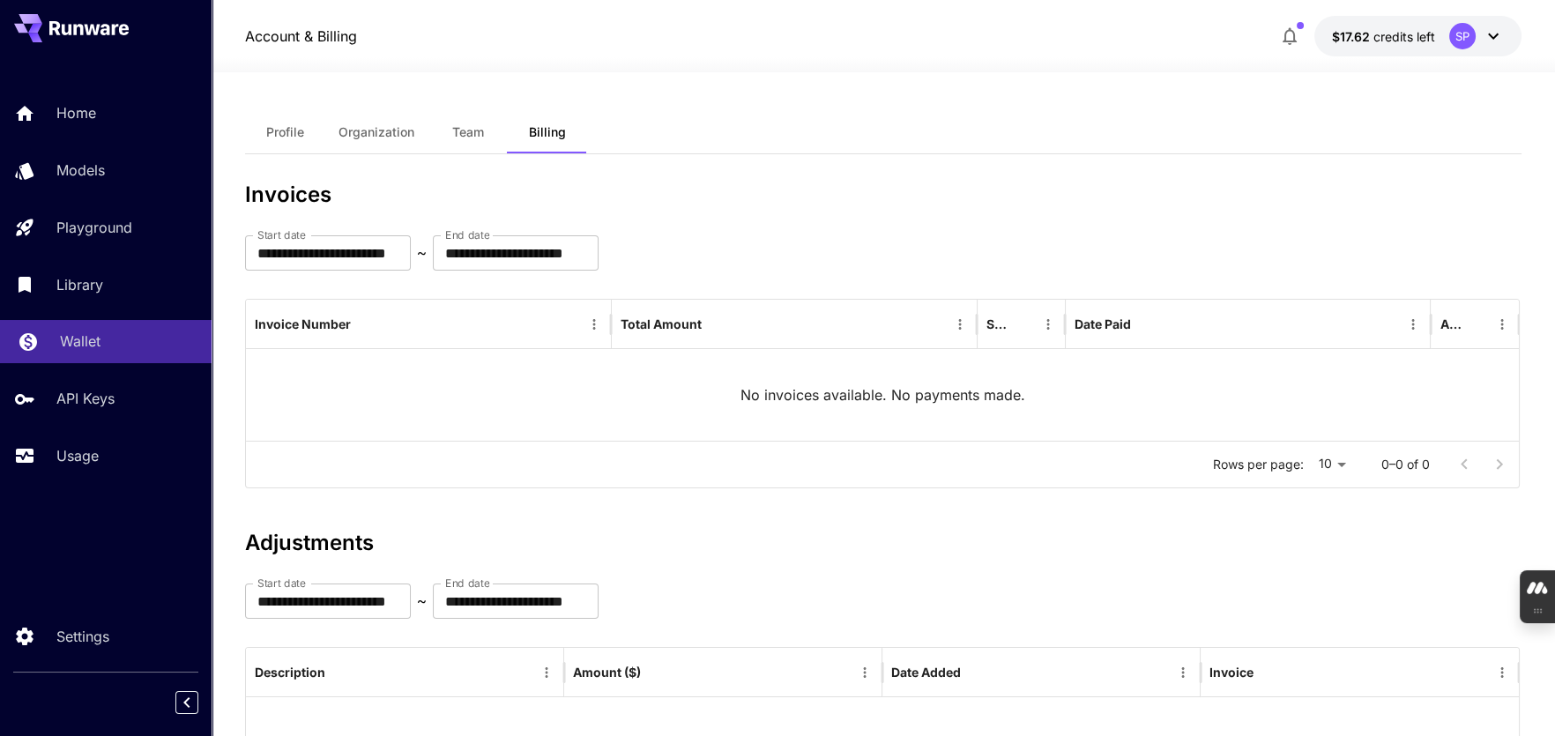
click at [84, 335] on p "Wallet" at bounding box center [80, 341] width 41 height 21
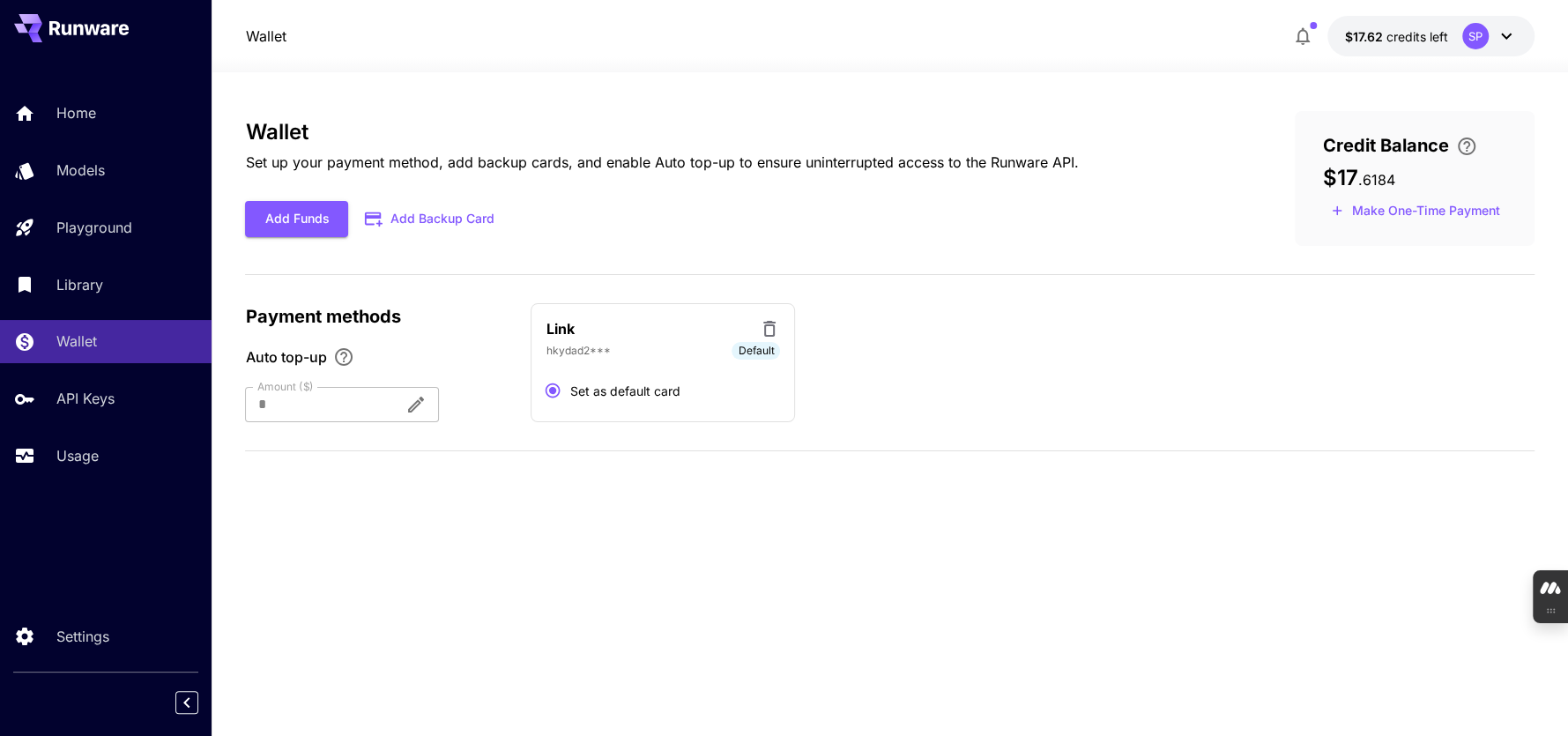
click at [1500, 30] on icon at bounding box center [1506, 36] width 21 height 21
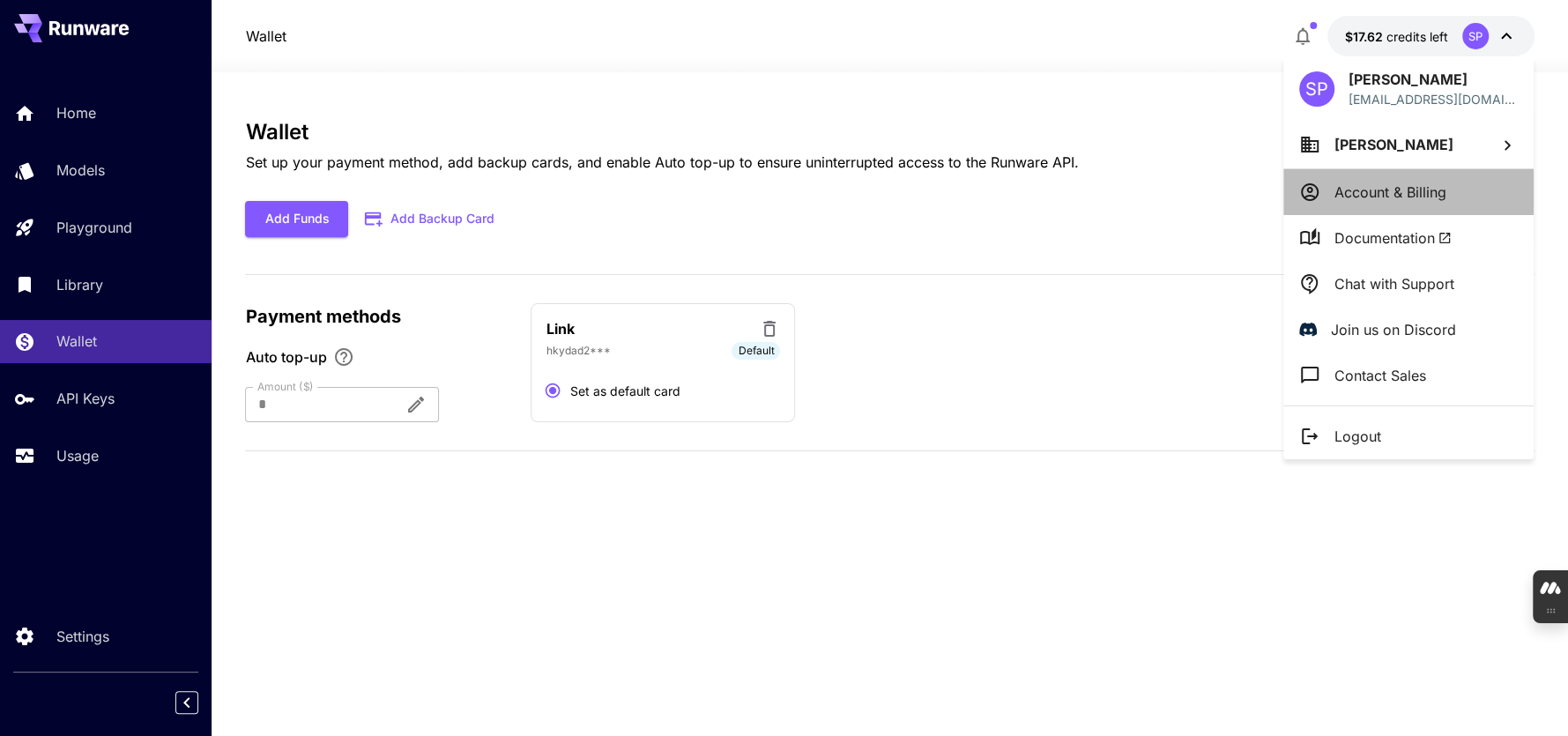
click at [1408, 192] on p "Account & Billing" at bounding box center [1391, 192] width 112 height 21
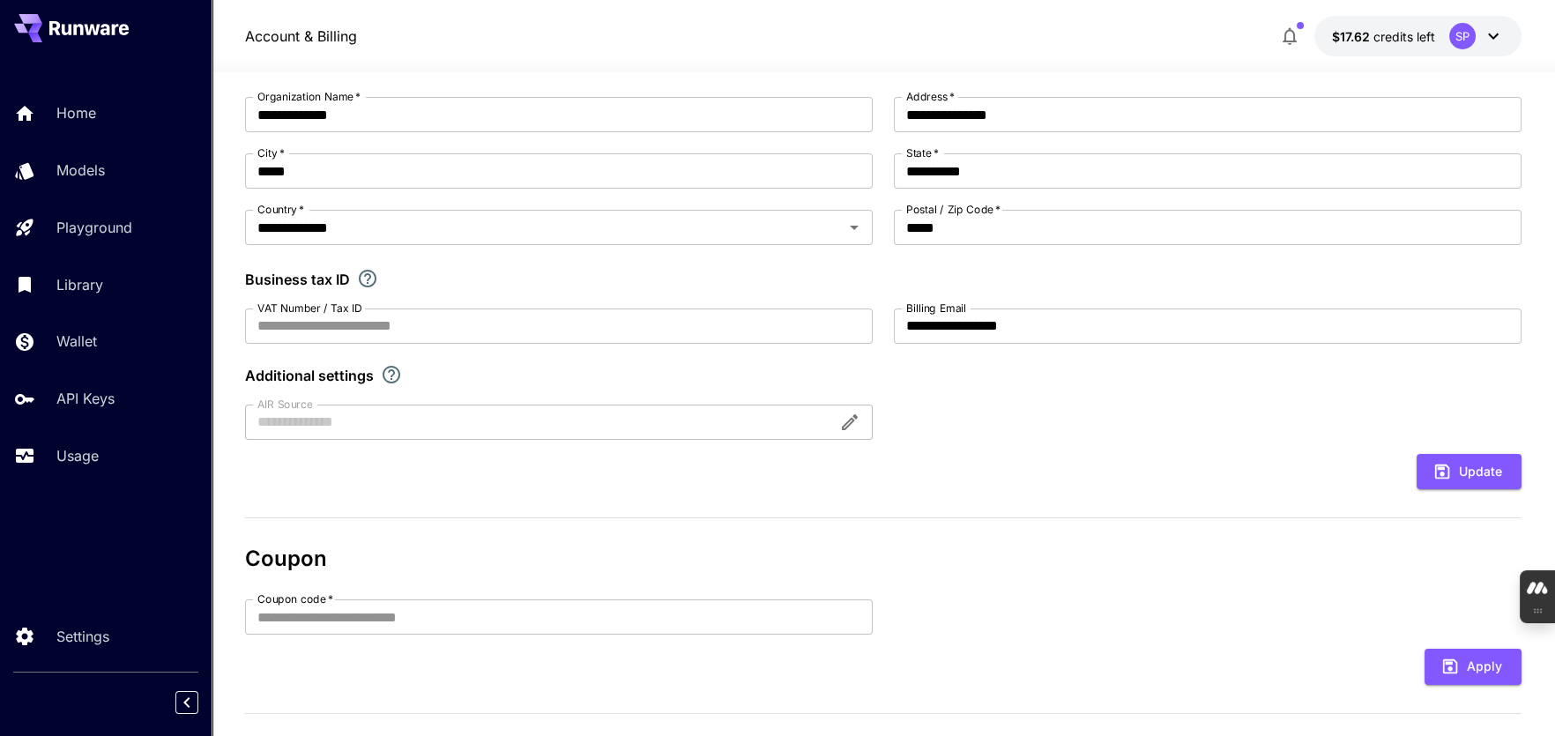
scroll to position [163, 0]
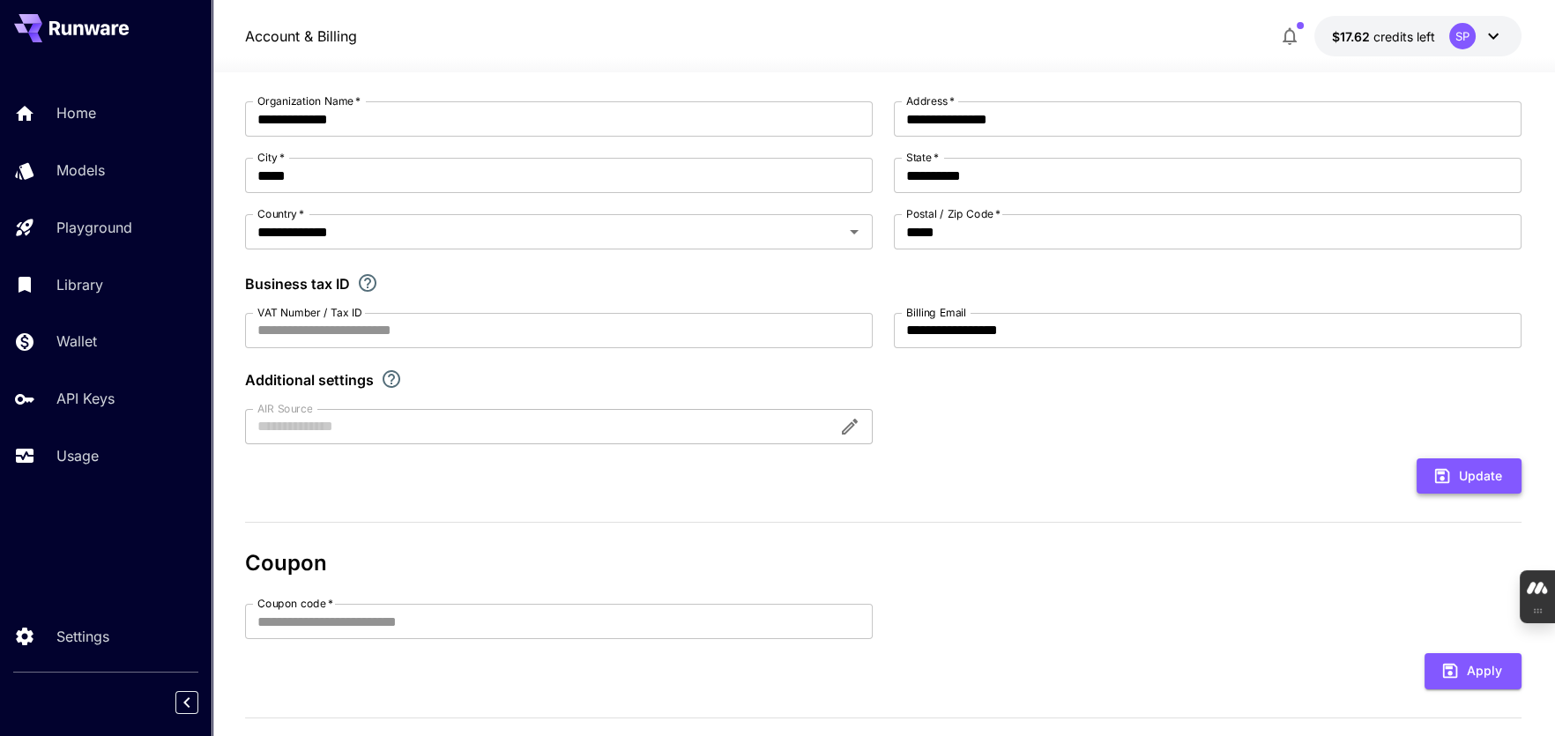
click at [1479, 482] on button "Update" at bounding box center [1469, 476] width 105 height 36
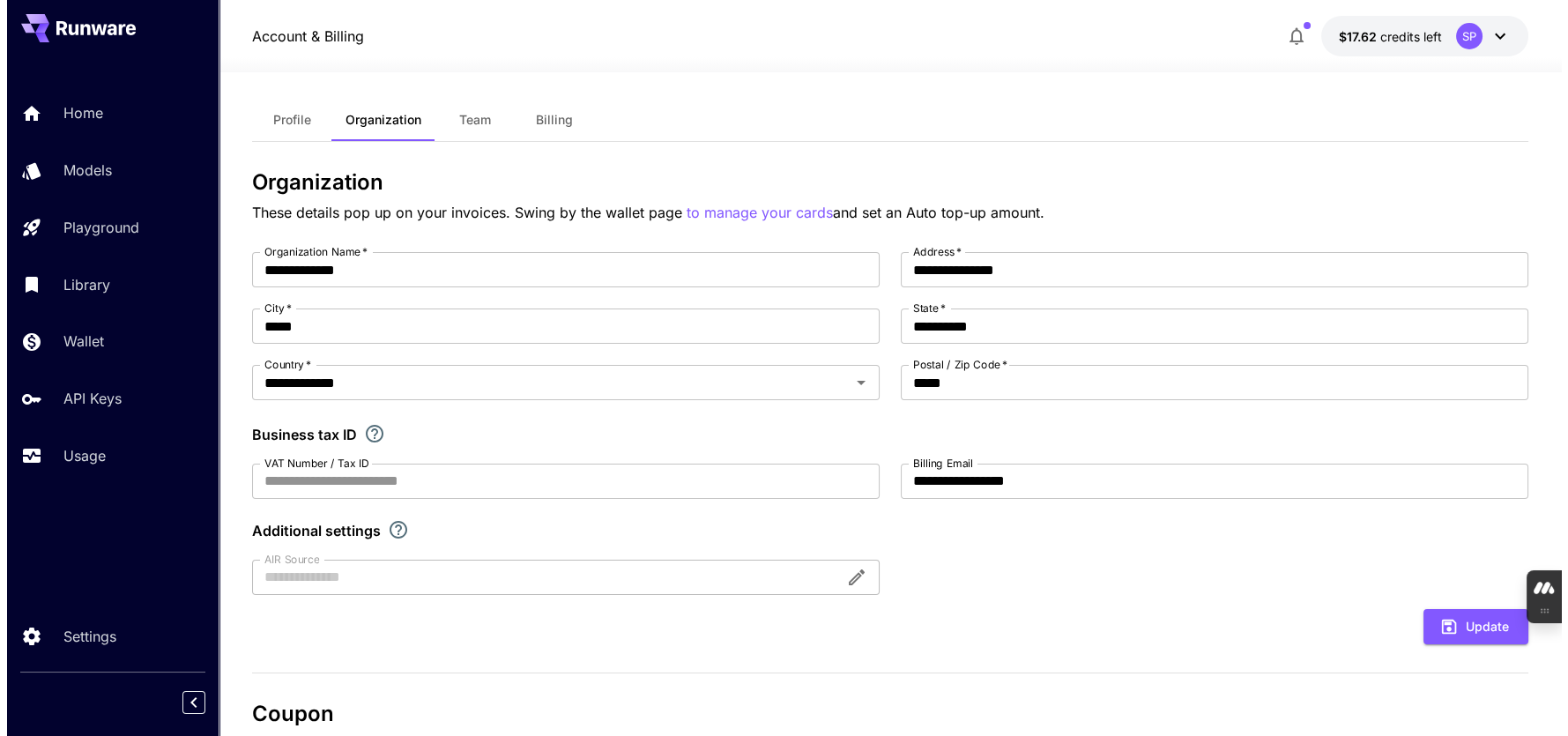
scroll to position [0, 0]
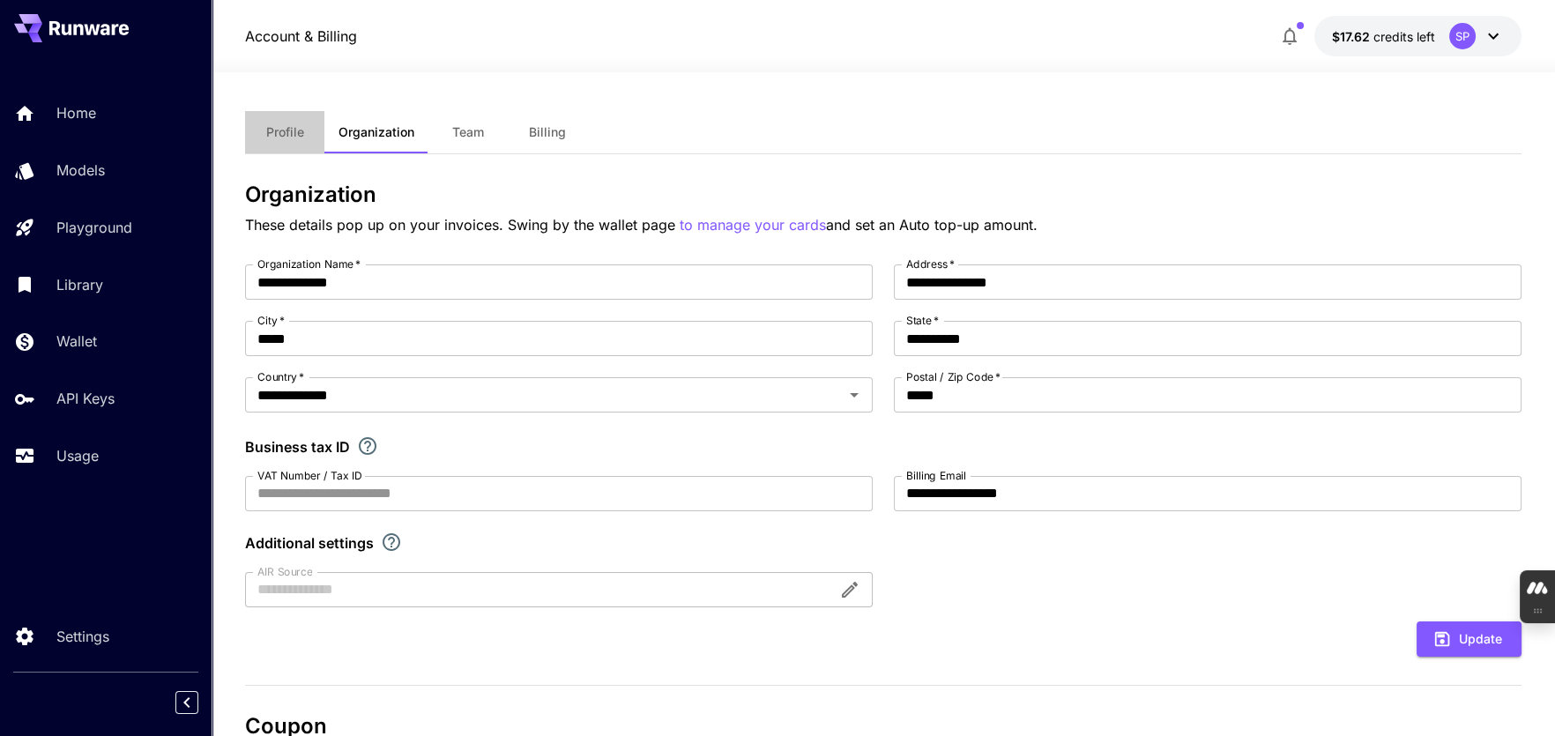
click at [287, 138] on span "Profile" at bounding box center [285, 132] width 38 height 16
